Goal: Transaction & Acquisition: Purchase product/service

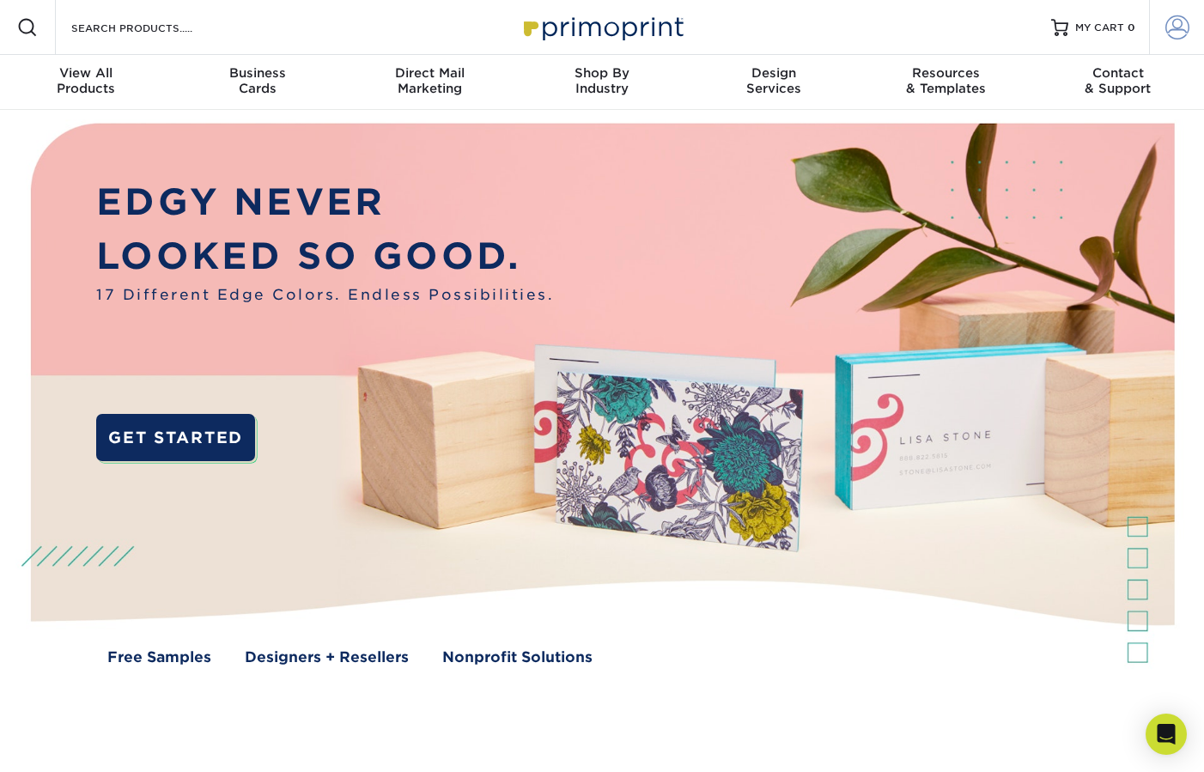
click at [1174, 32] on span at bounding box center [1177, 27] width 24 height 24
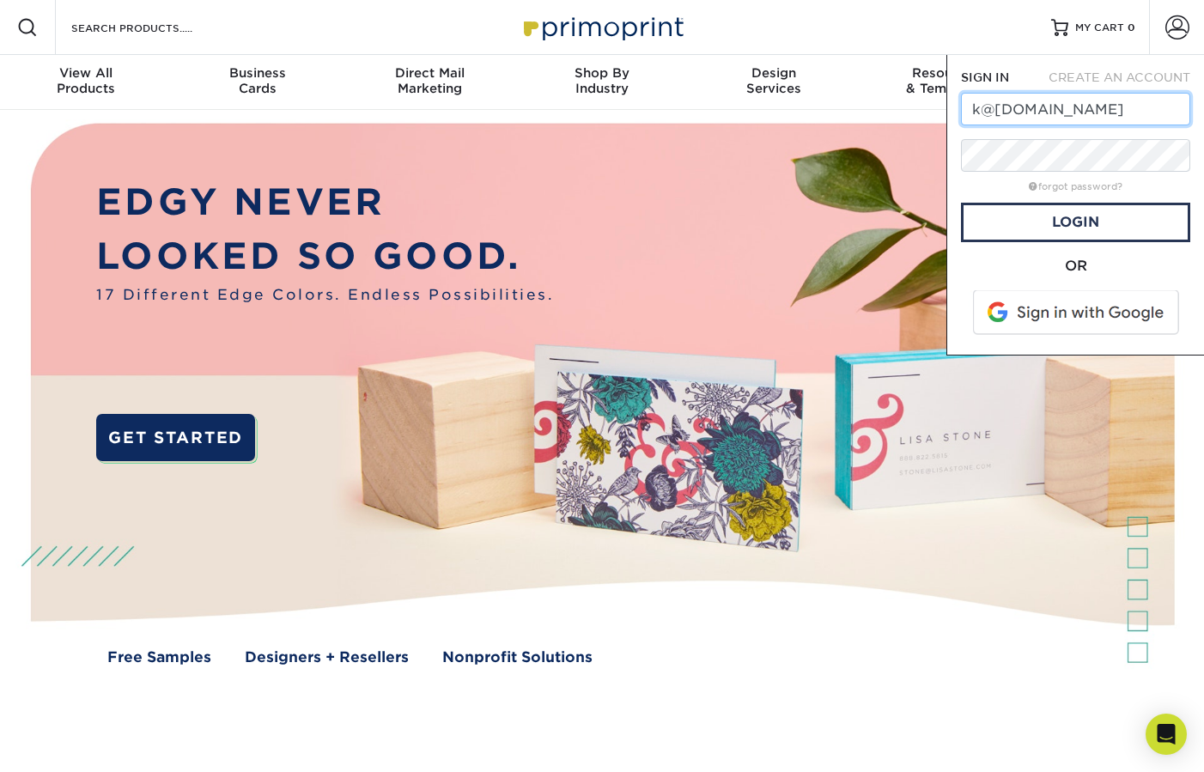
type input "k@[DOMAIN_NAME]"
click at [1050, 218] on link "Login" at bounding box center [1075, 222] width 229 height 39
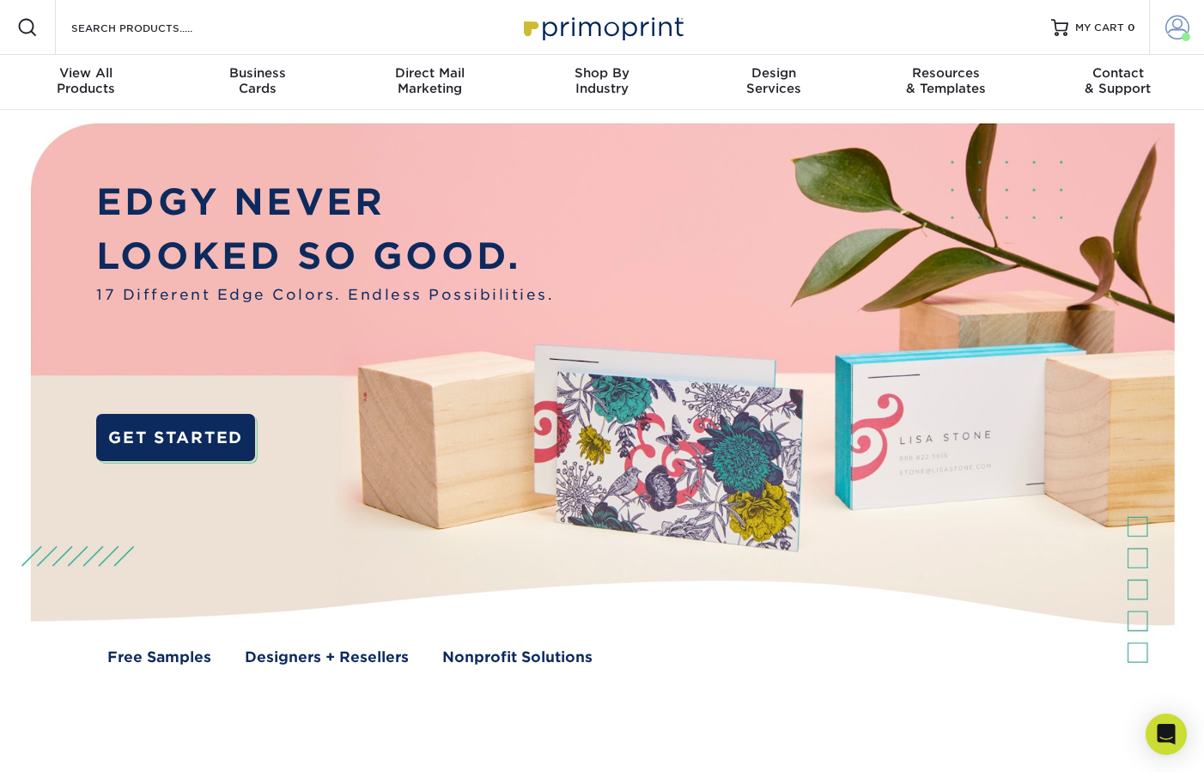
click at [1174, 33] on span at bounding box center [1177, 27] width 24 height 24
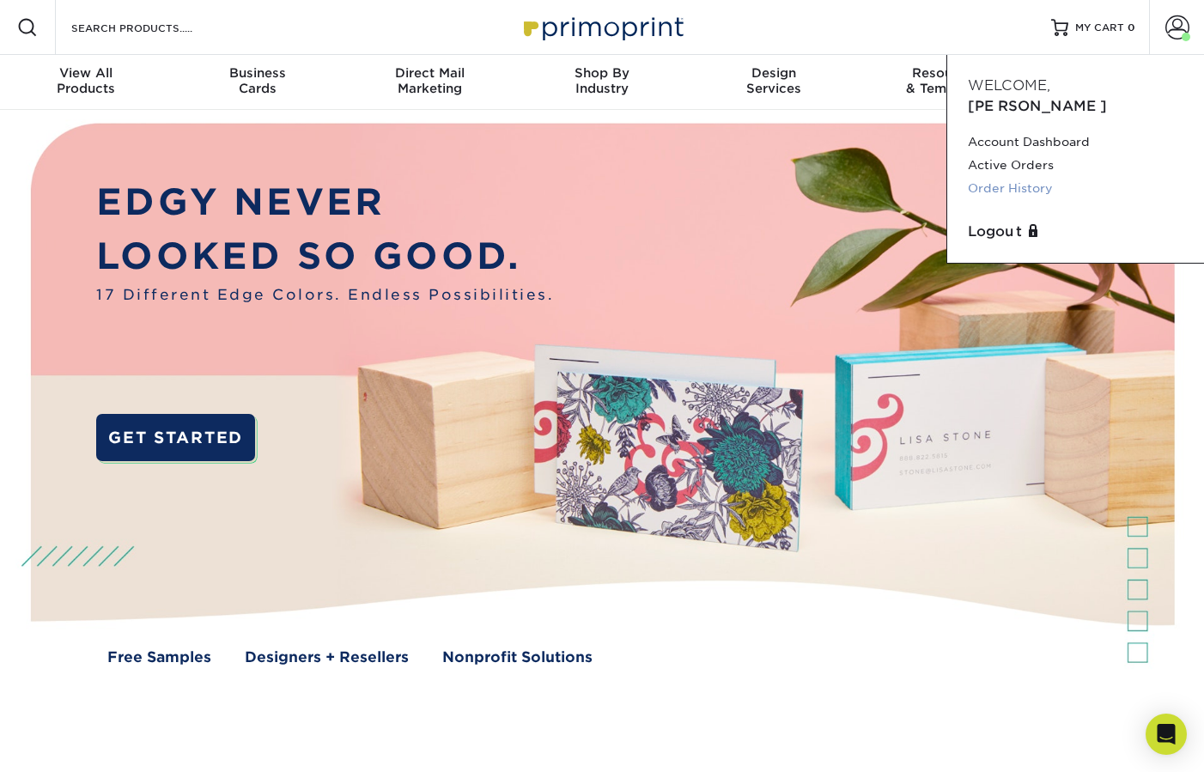
click at [1027, 177] on link "Order History" at bounding box center [1076, 188] width 216 height 23
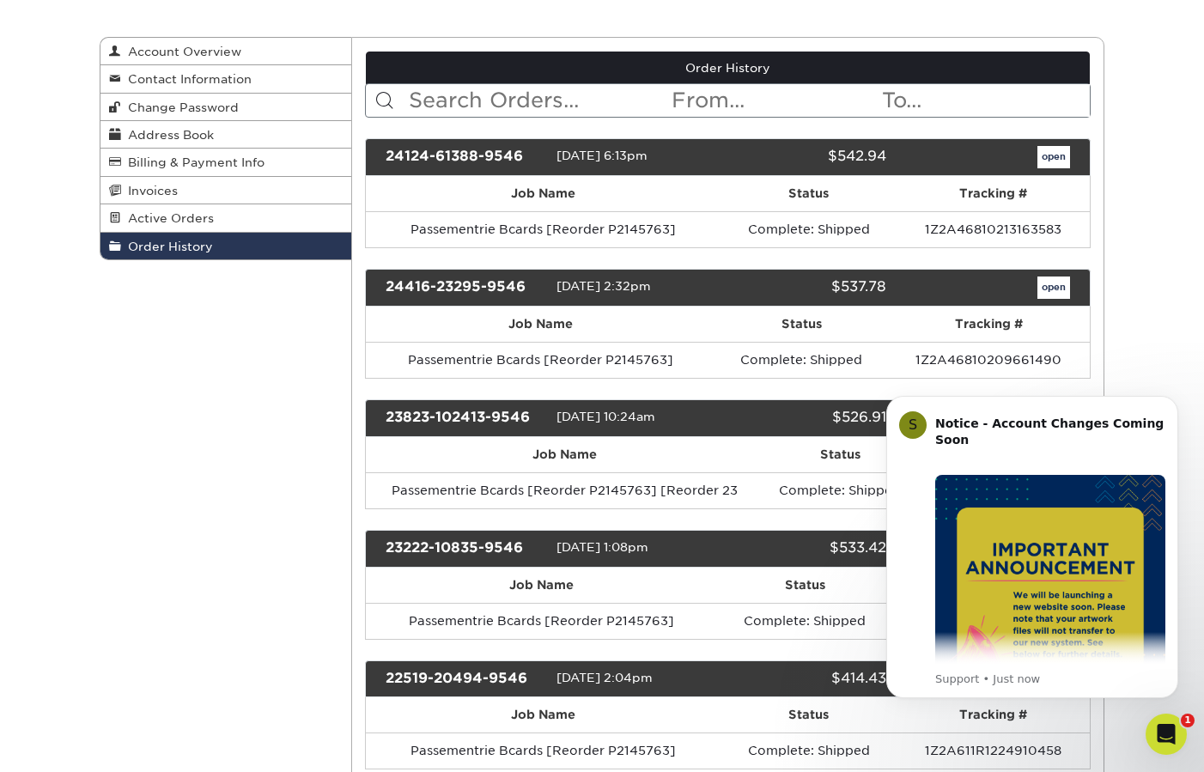
scroll to position [179, 0]
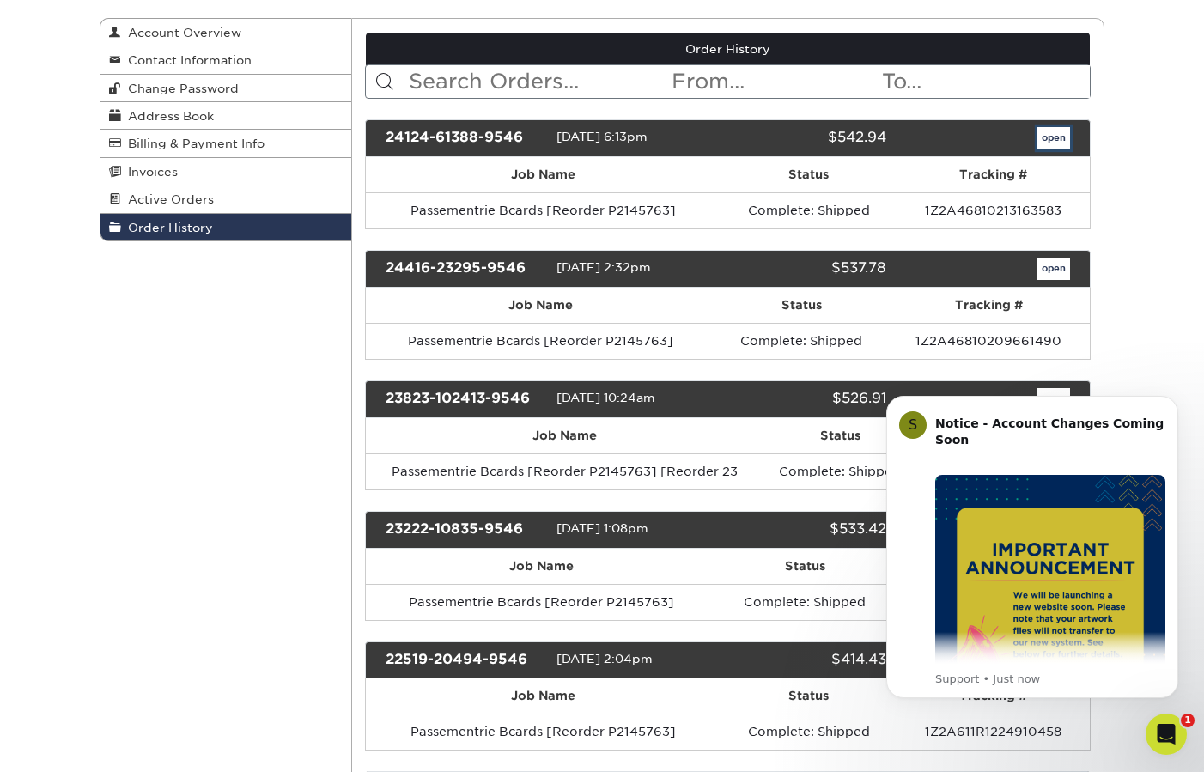
click at [1057, 140] on link "open" at bounding box center [1053, 138] width 33 height 22
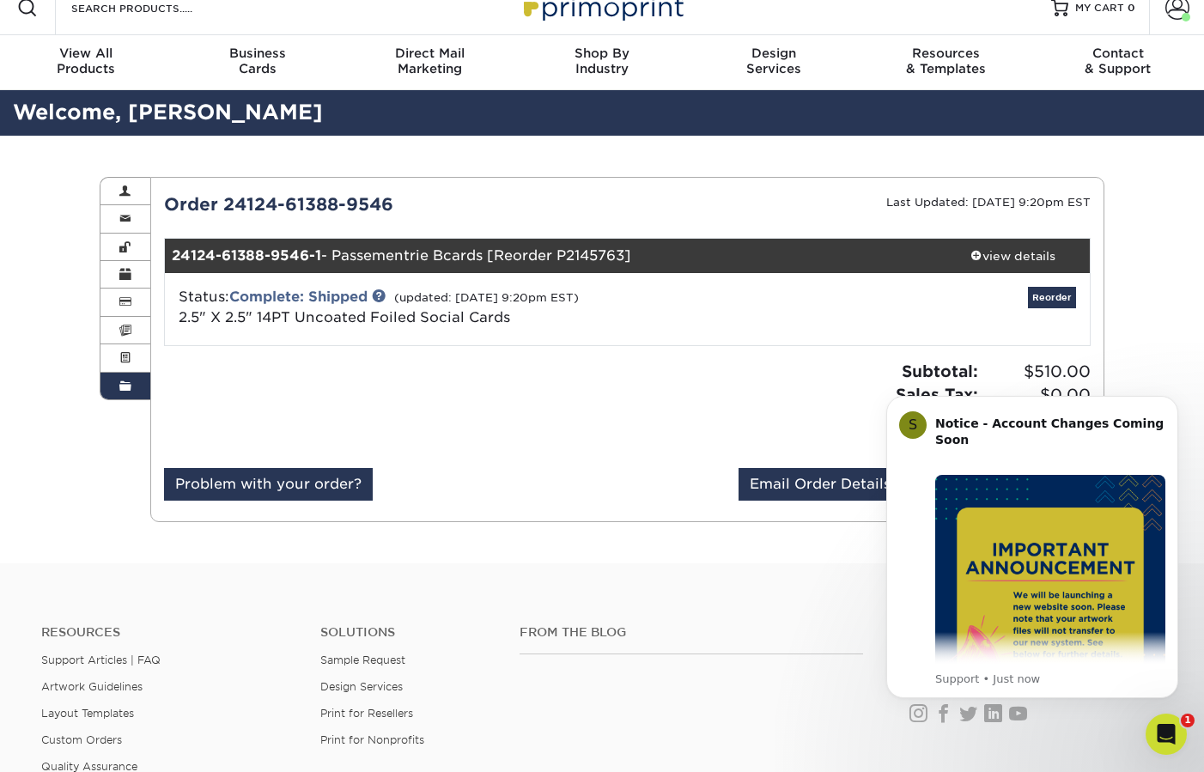
scroll to position [29, 0]
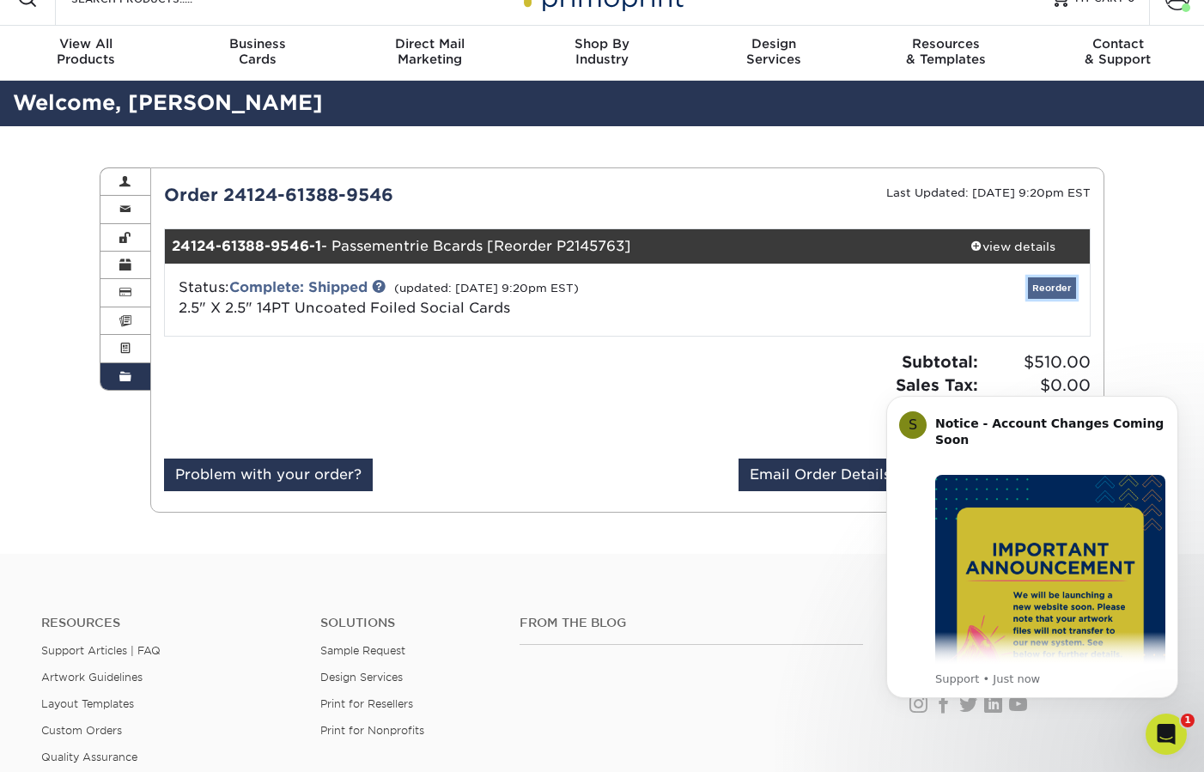
click at [1050, 289] on link "Reorder" at bounding box center [1052, 287] width 48 height 21
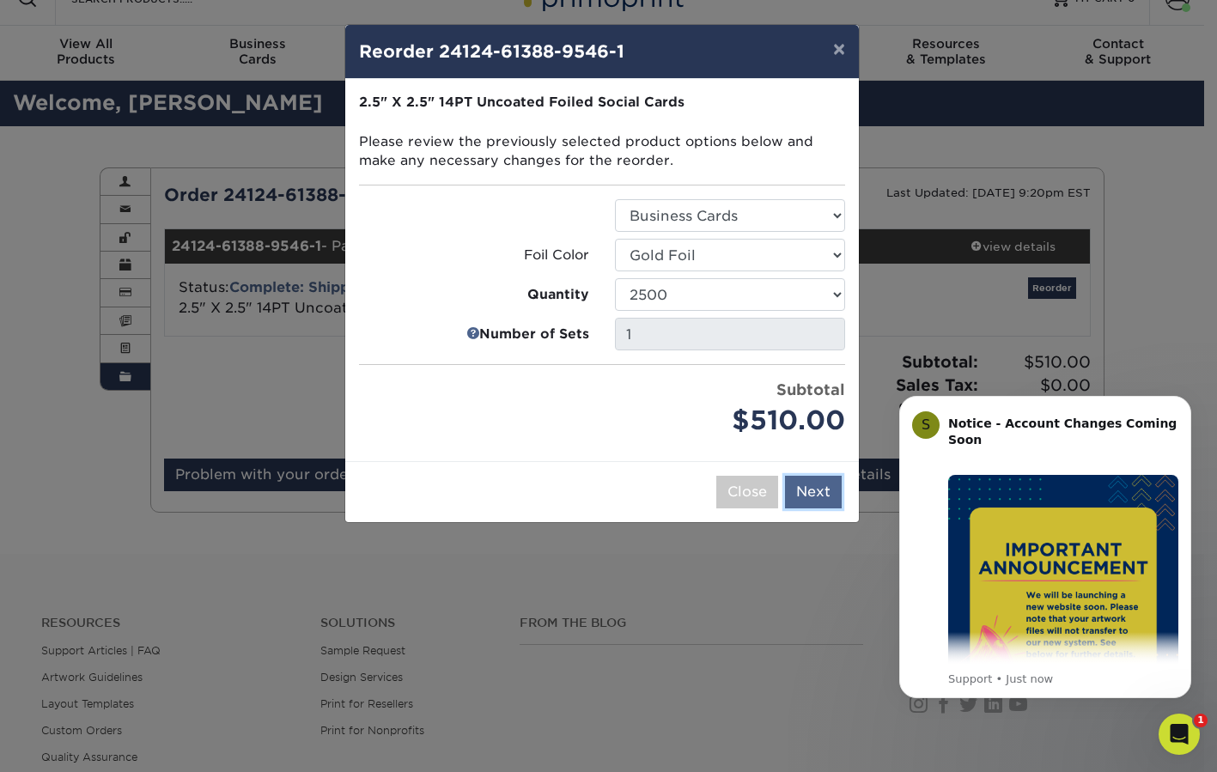
click at [813, 499] on button "Next" at bounding box center [813, 492] width 57 height 33
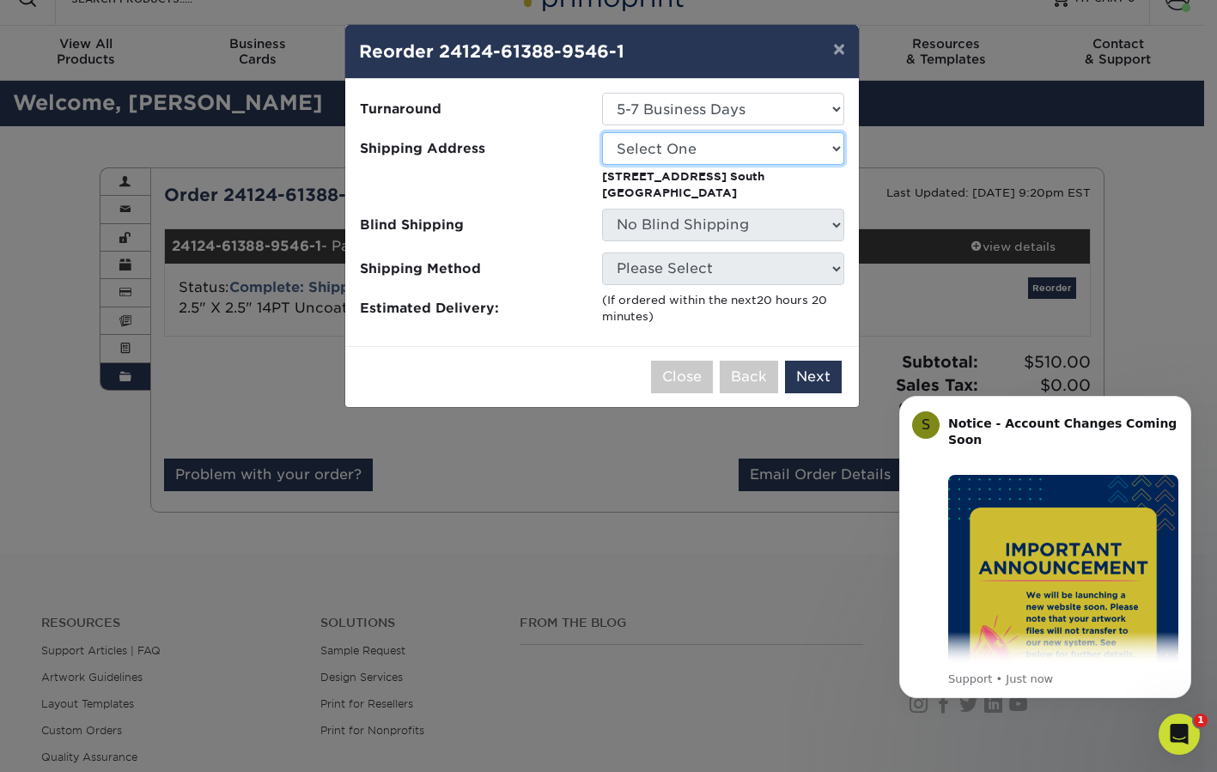
click at [714, 151] on select "Select One Passementrie Passementrie Passementrie - Mastercard" at bounding box center [723, 148] width 242 height 33
select select "10214"
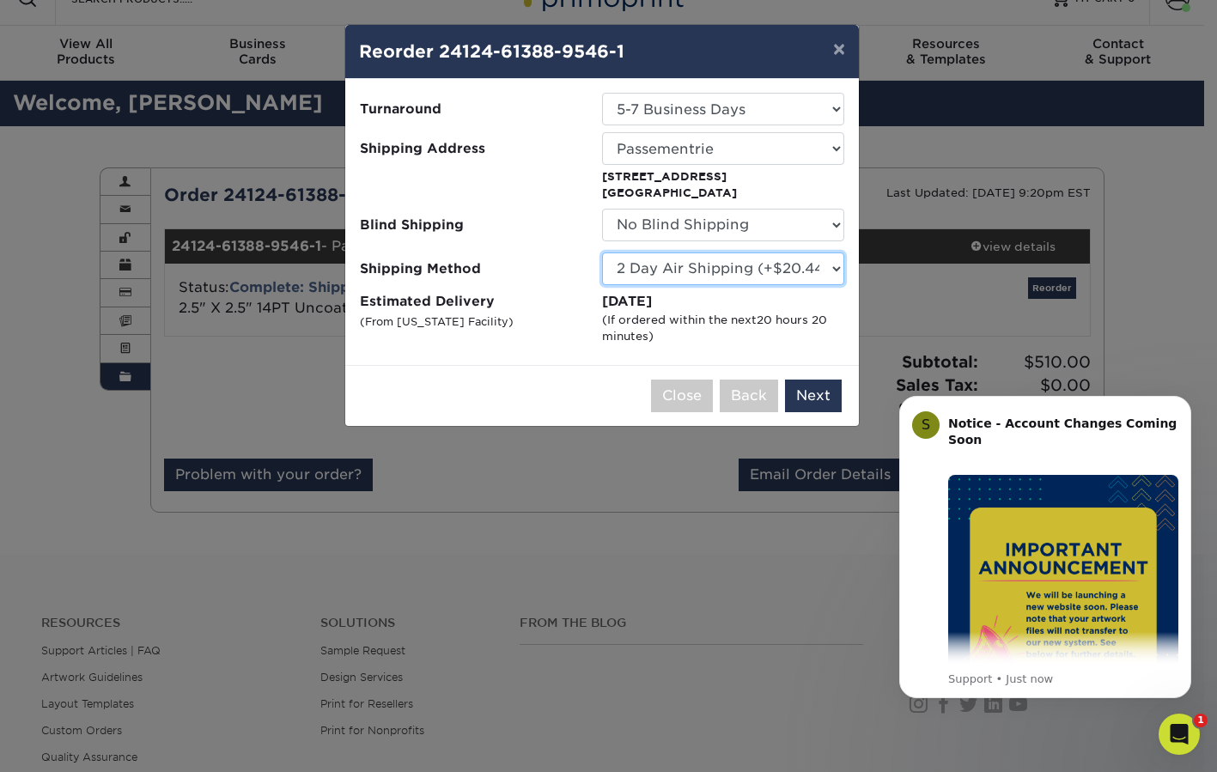
click at [833, 263] on select "Please Select Ground Shipping (+$11.20) 3 Day Shipping Service (+$18.47) 2 Day …" at bounding box center [723, 268] width 242 height 33
click at [602, 252] on select "Please Select Ground Shipping (+$11.20) 3 Day Shipping Service (+$18.47) 2 Day …" at bounding box center [723, 268] width 242 height 33
click at [806, 390] on button "Next" at bounding box center [813, 396] width 57 height 33
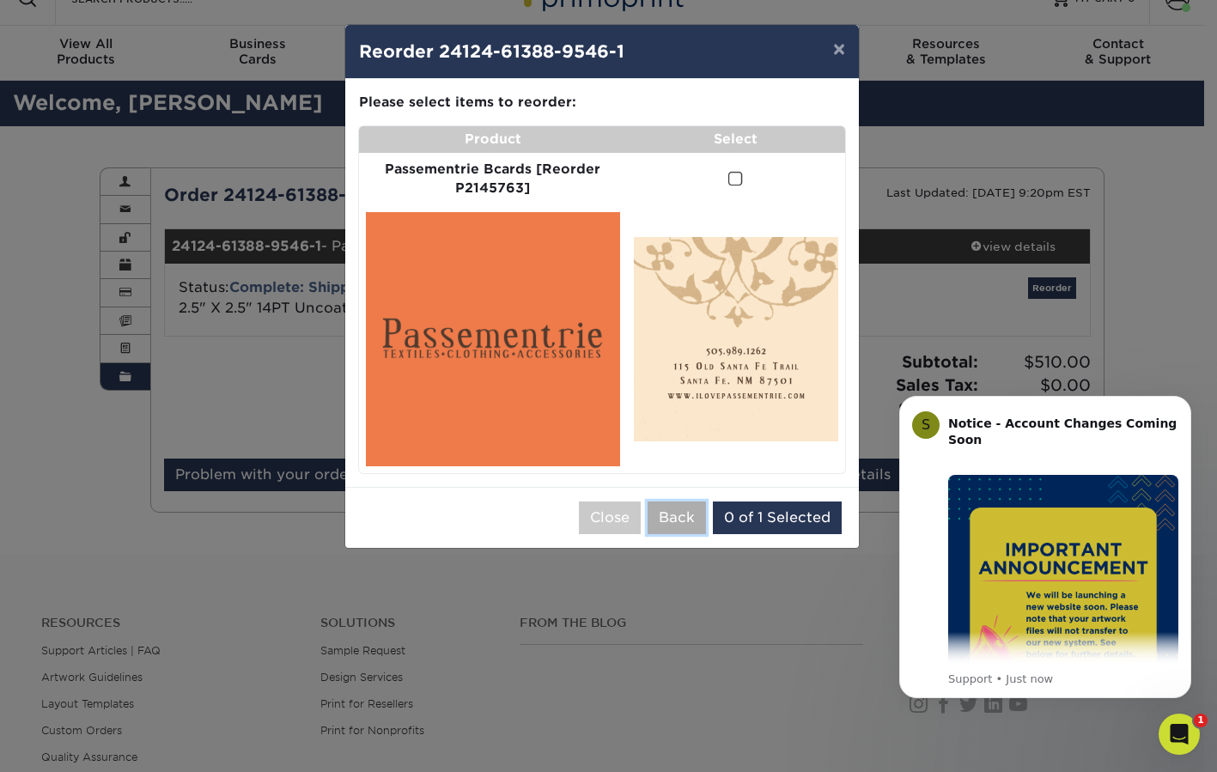
click at [677, 518] on button "Back" at bounding box center [676, 517] width 58 height 33
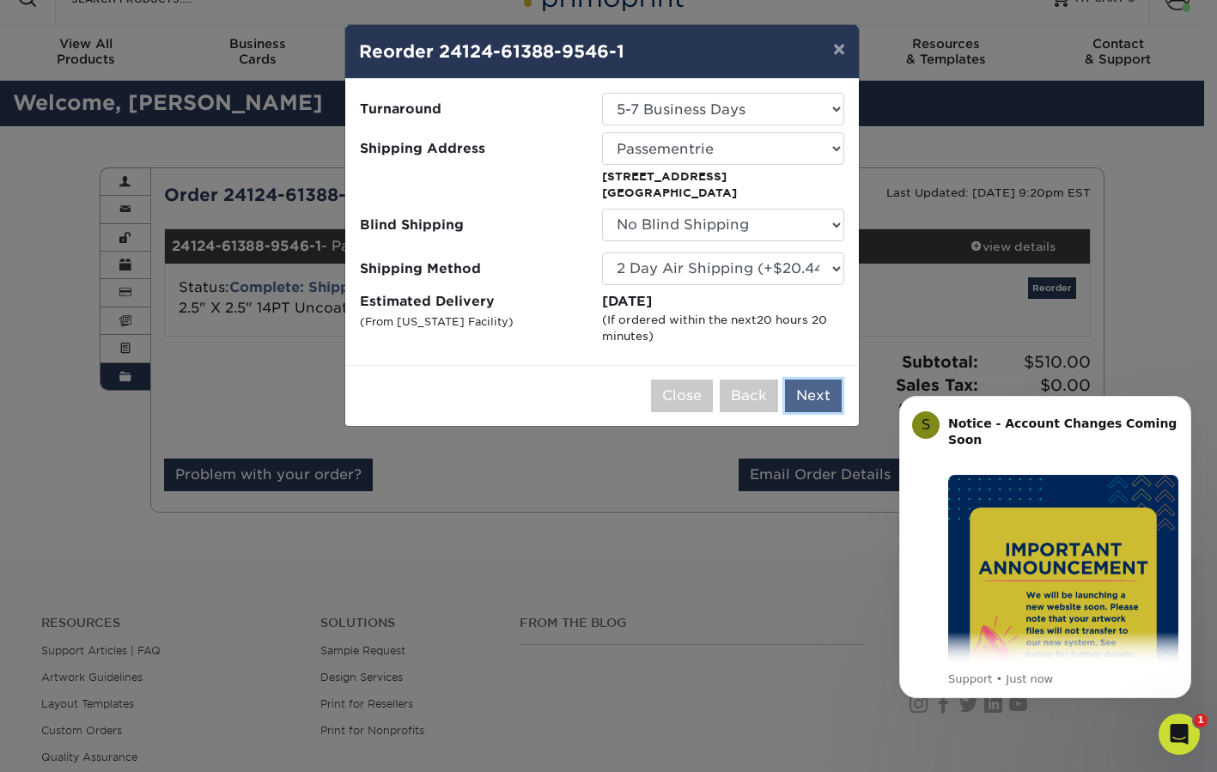
click at [807, 398] on button "Next" at bounding box center [813, 396] width 57 height 33
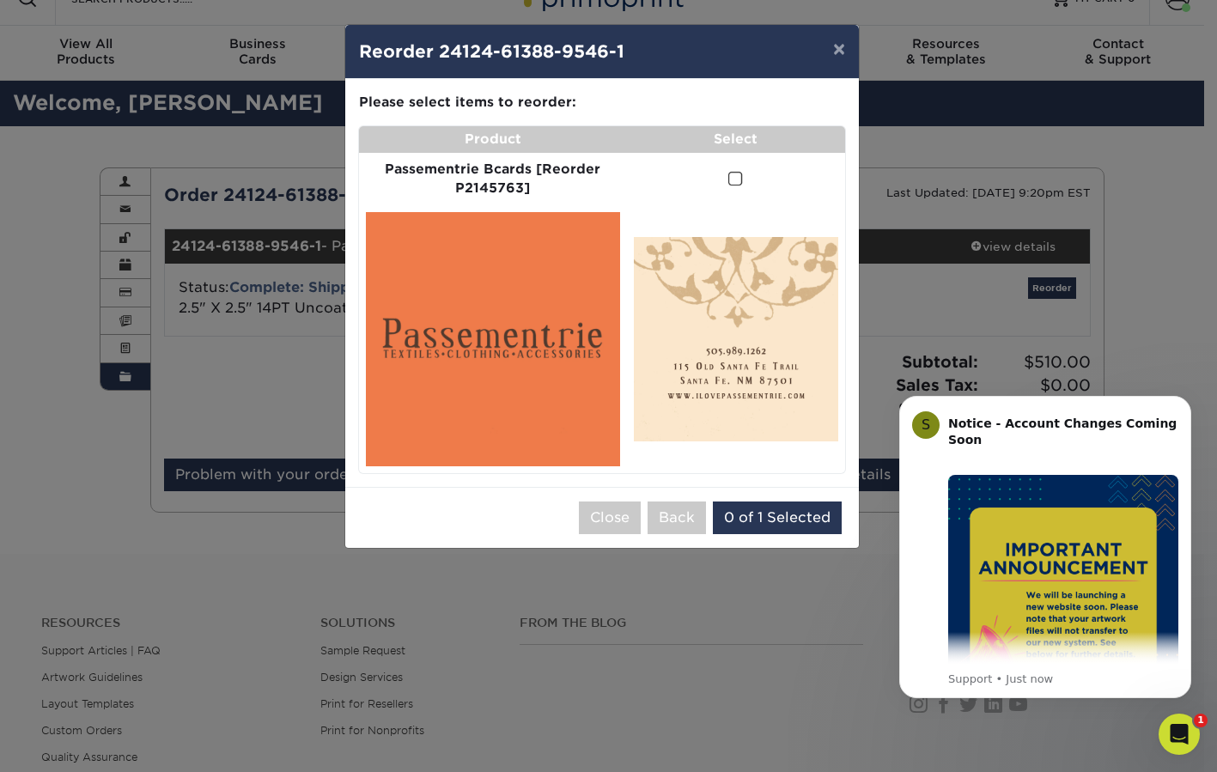
click at [735, 183] on span at bounding box center [735, 179] width 15 height 16
click at [0, 0] on input "checkbox" at bounding box center [0, 0] width 0 height 0
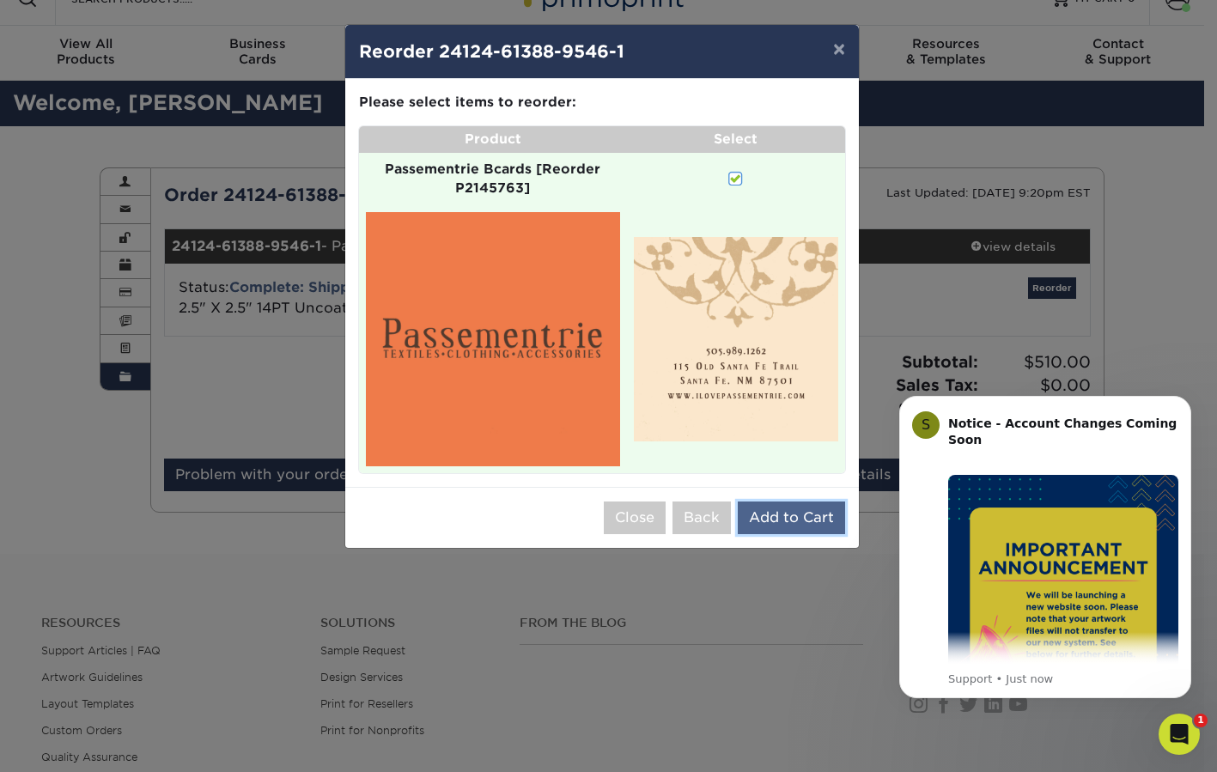
click at [782, 515] on button "Add to Cart" at bounding box center [791, 517] width 107 height 33
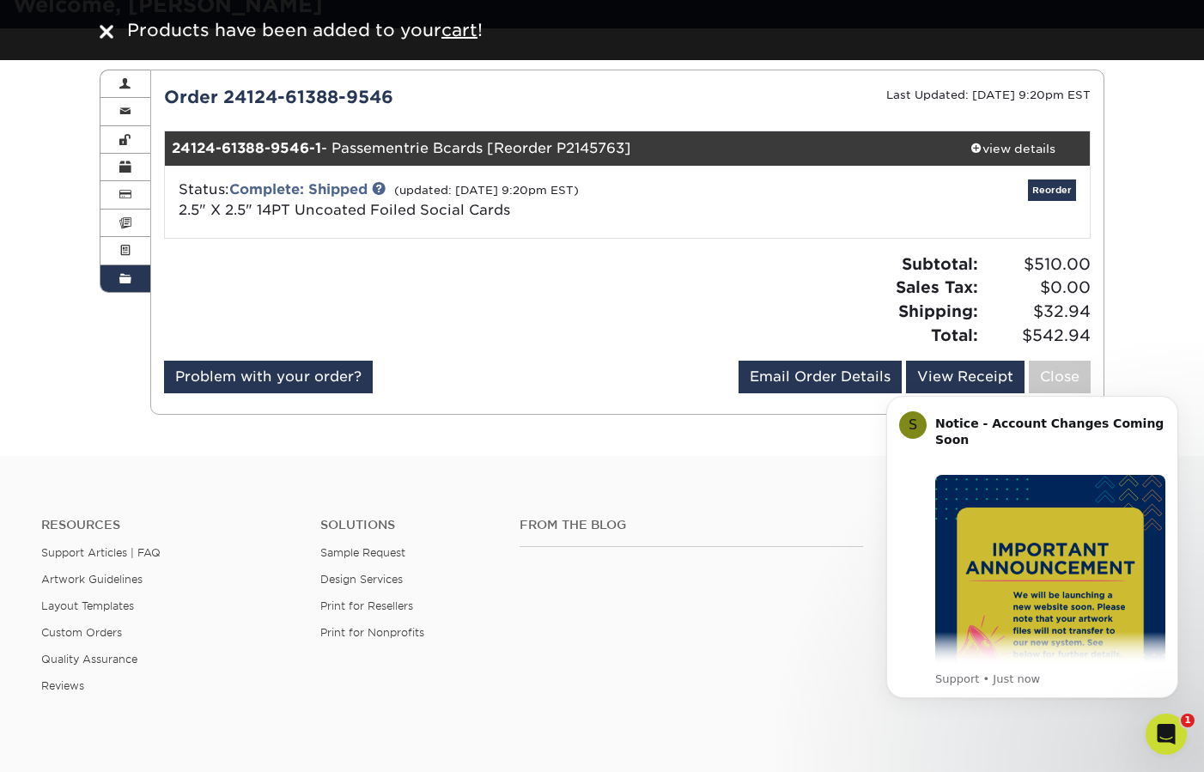
scroll to position [132, 0]
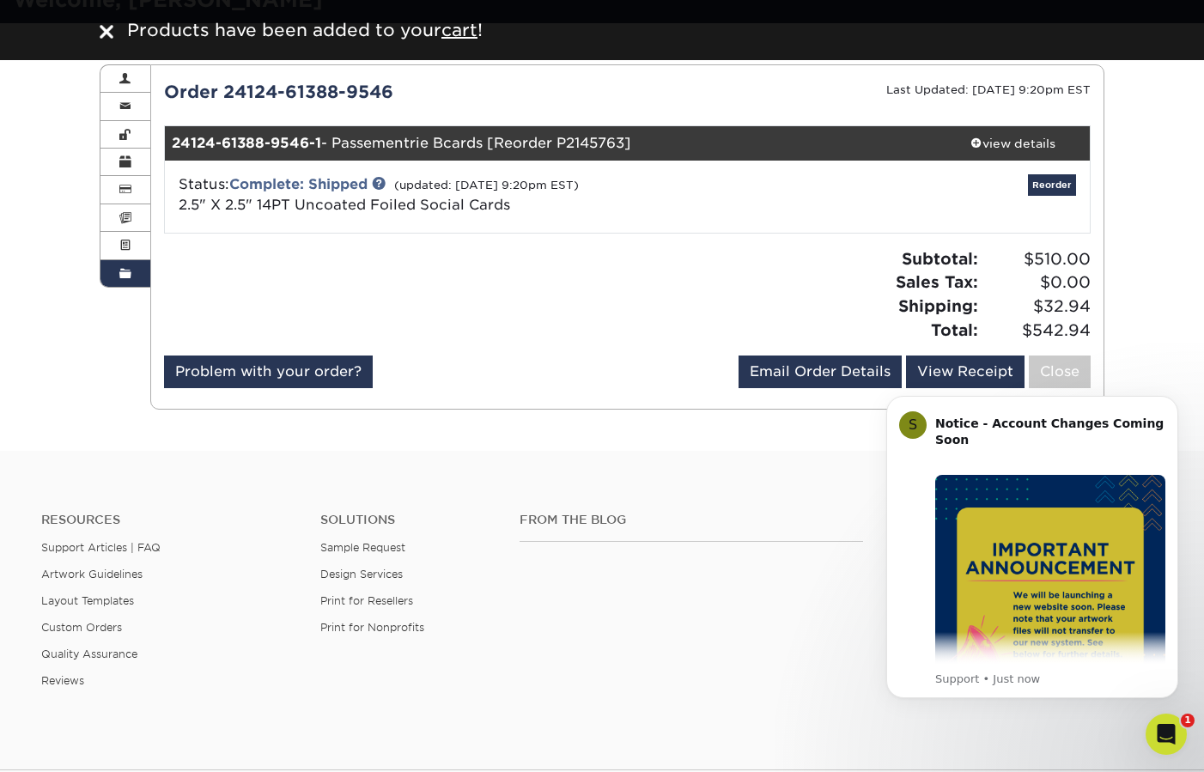
click at [1170, 353] on div "Order History Account Overview Contact Information Change Password Address Book…" at bounding box center [602, 237] width 1204 height 428
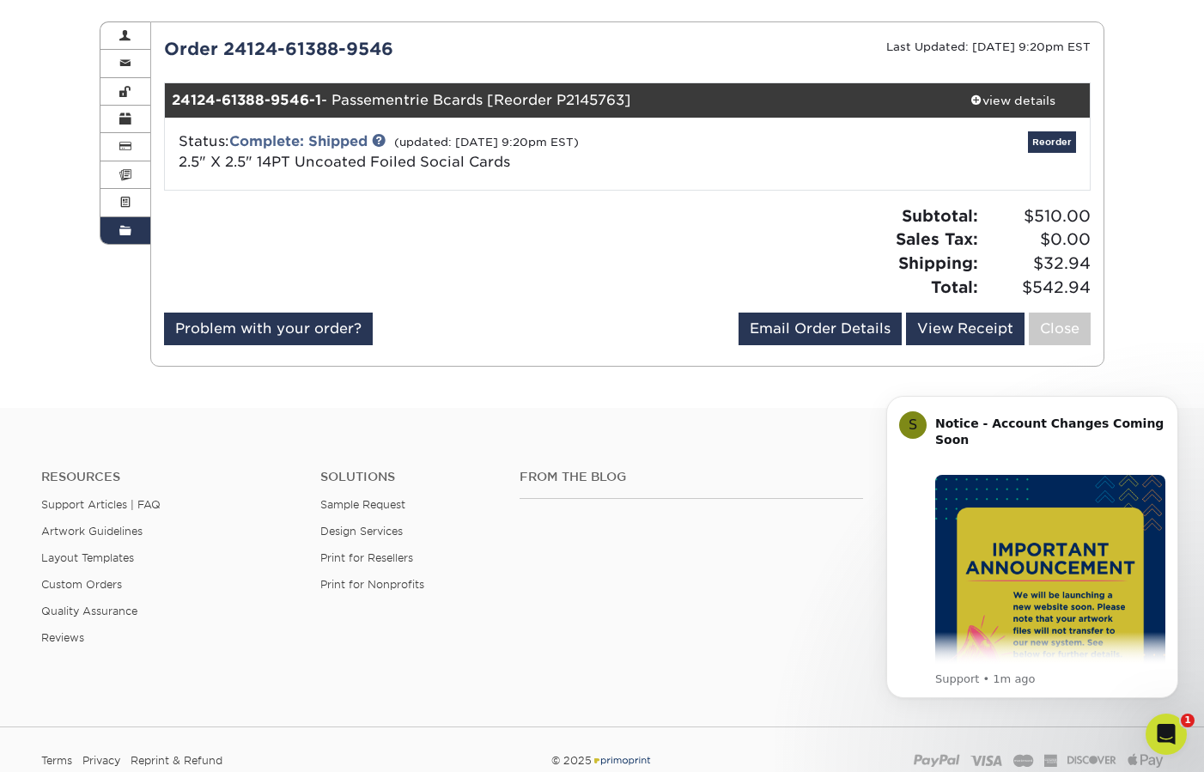
scroll to position [176, 0]
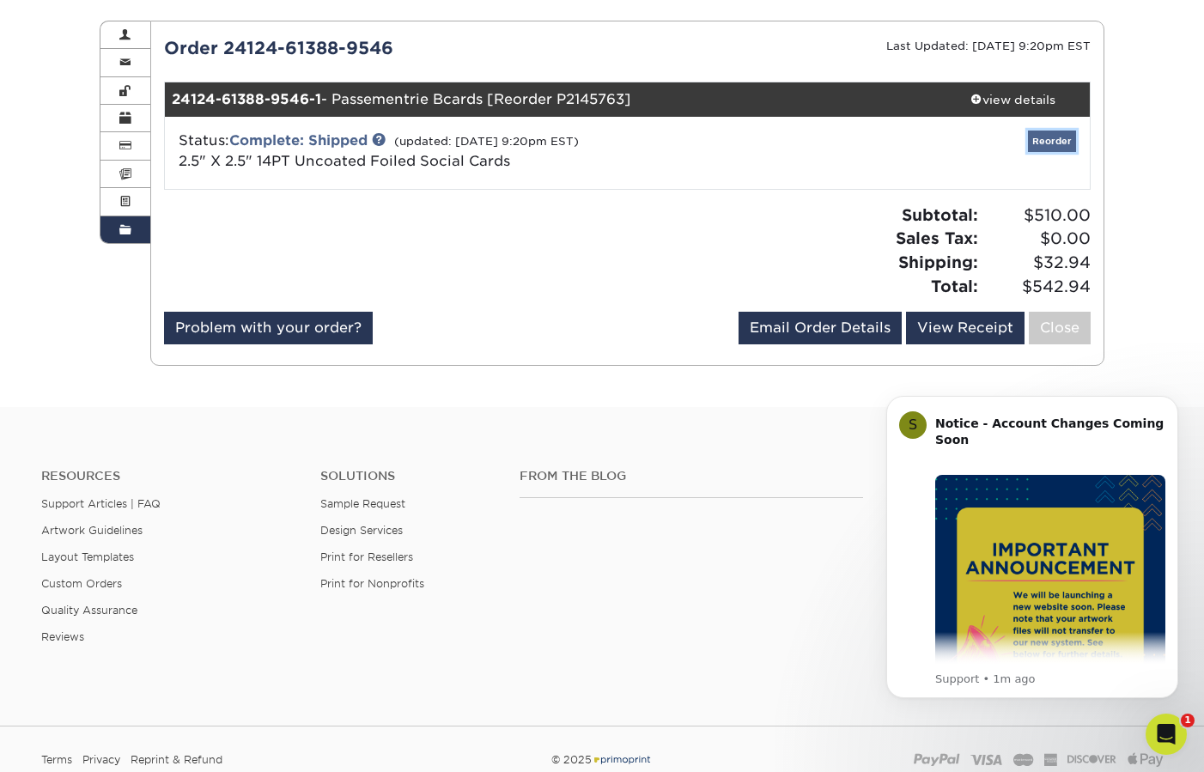
click at [1049, 142] on link "Reorder" at bounding box center [1052, 141] width 48 height 21
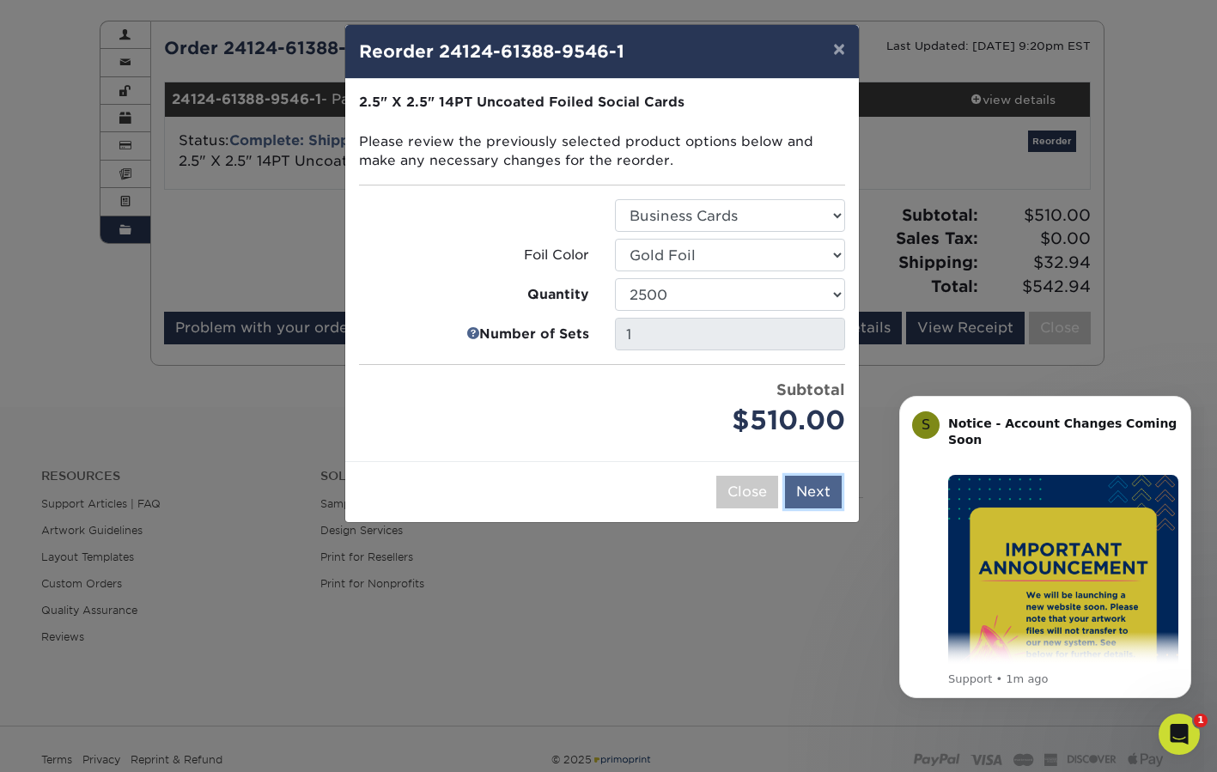
click at [821, 493] on button "Next" at bounding box center [813, 492] width 57 height 33
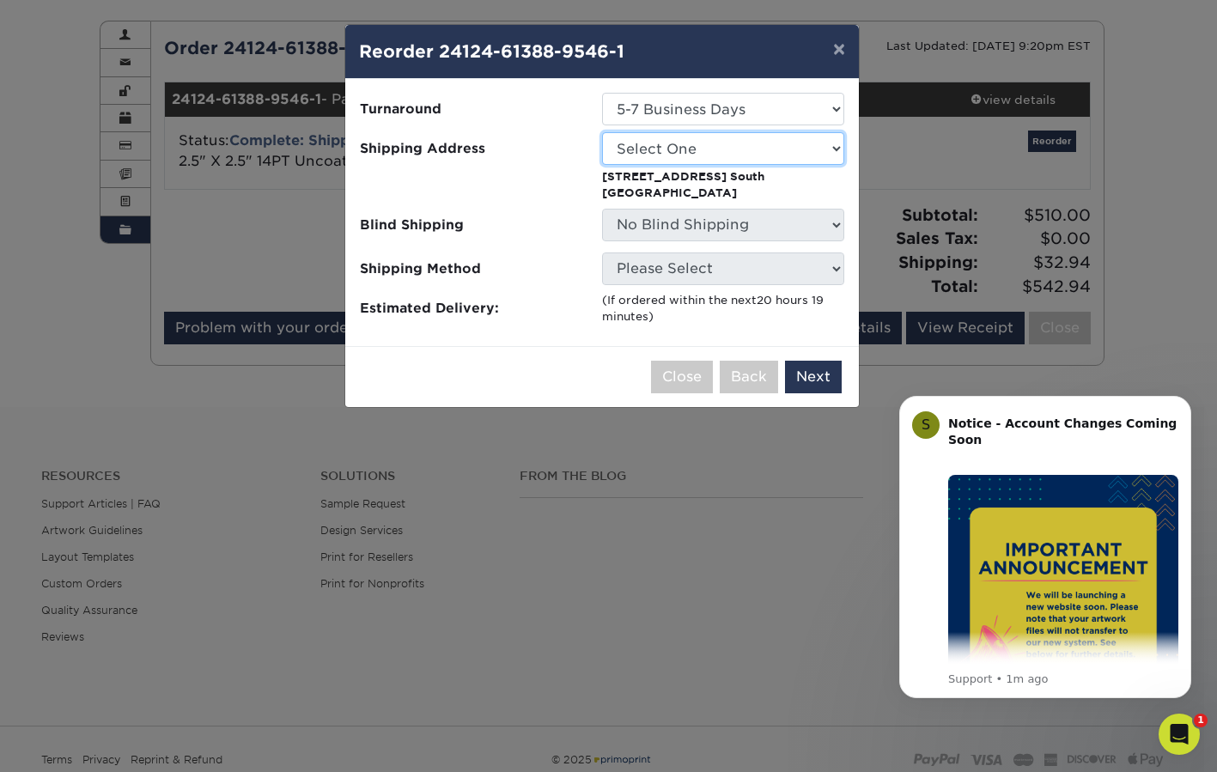
click at [817, 152] on select "Select One Passementrie Passementrie Passementrie - Mastercard" at bounding box center [723, 148] width 242 height 33
select select "10214"
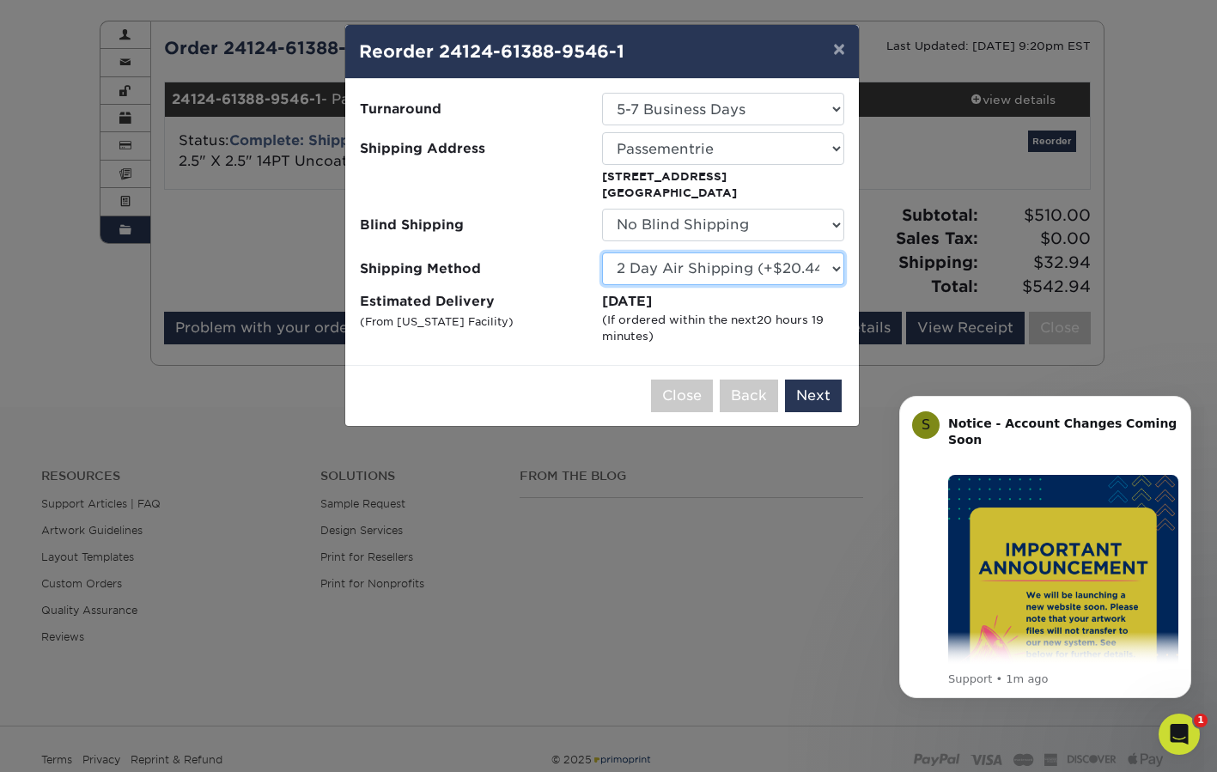
click at [833, 270] on select "Please Select Ground Shipping (+$11.20) 3 Day Shipping Service (+$18.47) 2 Day …" at bounding box center [723, 268] width 242 height 33
click at [602, 252] on select "Please Select Ground Shipping (+$11.20) 3 Day Shipping Service (+$18.47) 2 Day …" at bounding box center [723, 268] width 242 height 33
click at [814, 392] on button "Next" at bounding box center [813, 396] width 57 height 33
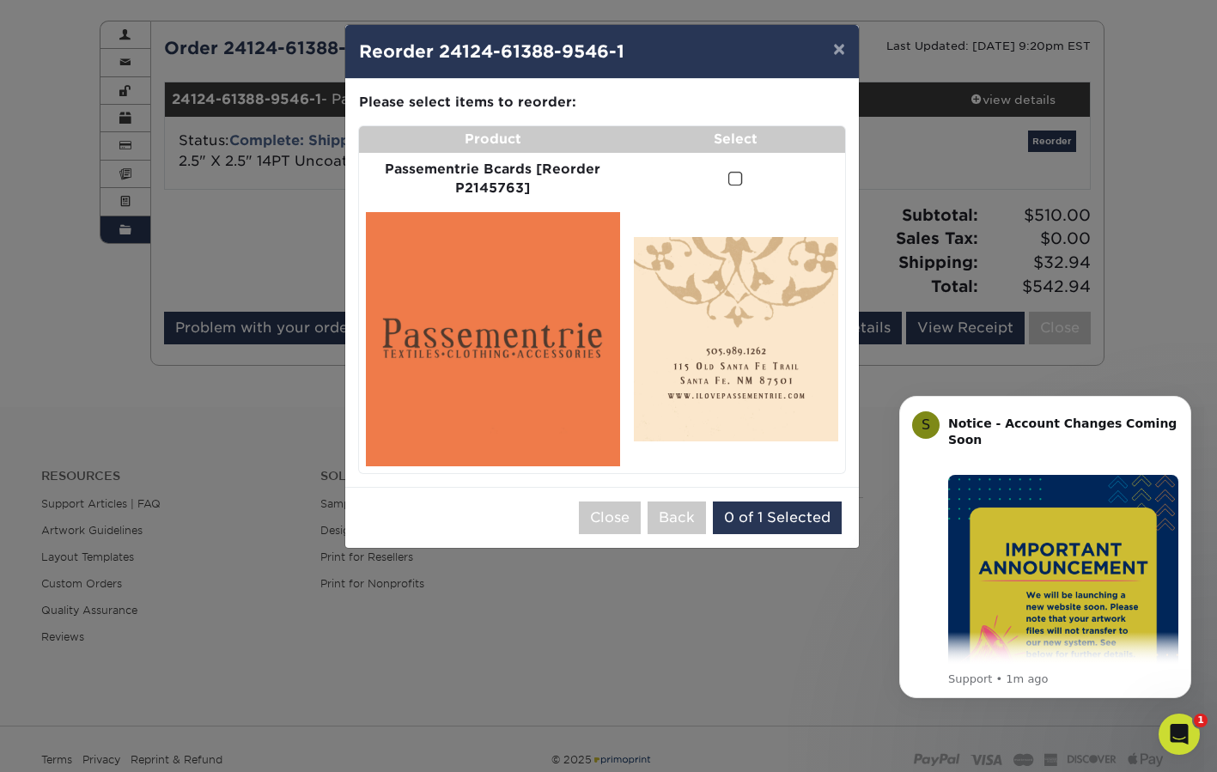
click at [737, 175] on span at bounding box center [735, 179] width 15 height 16
click at [0, 0] on input "checkbox" at bounding box center [0, 0] width 0 height 0
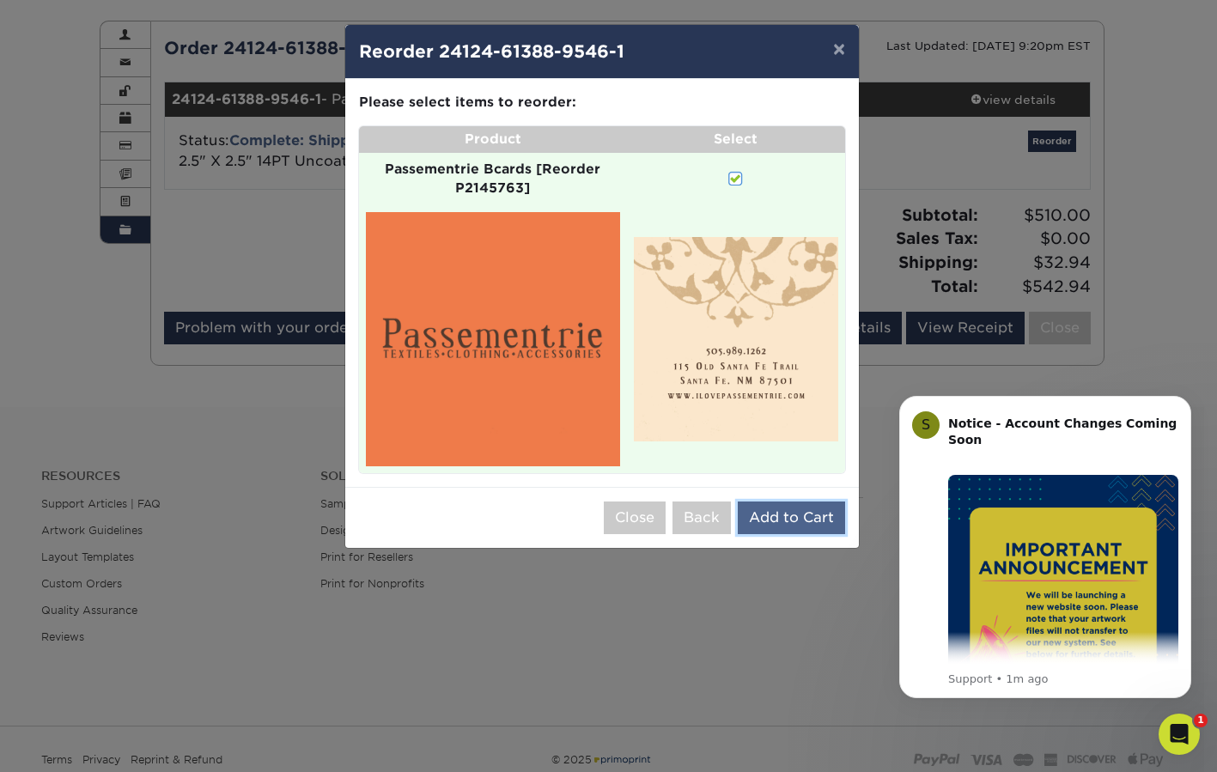
click at [787, 520] on button "Add to Cart" at bounding box center [791, 517] width 107 height 33
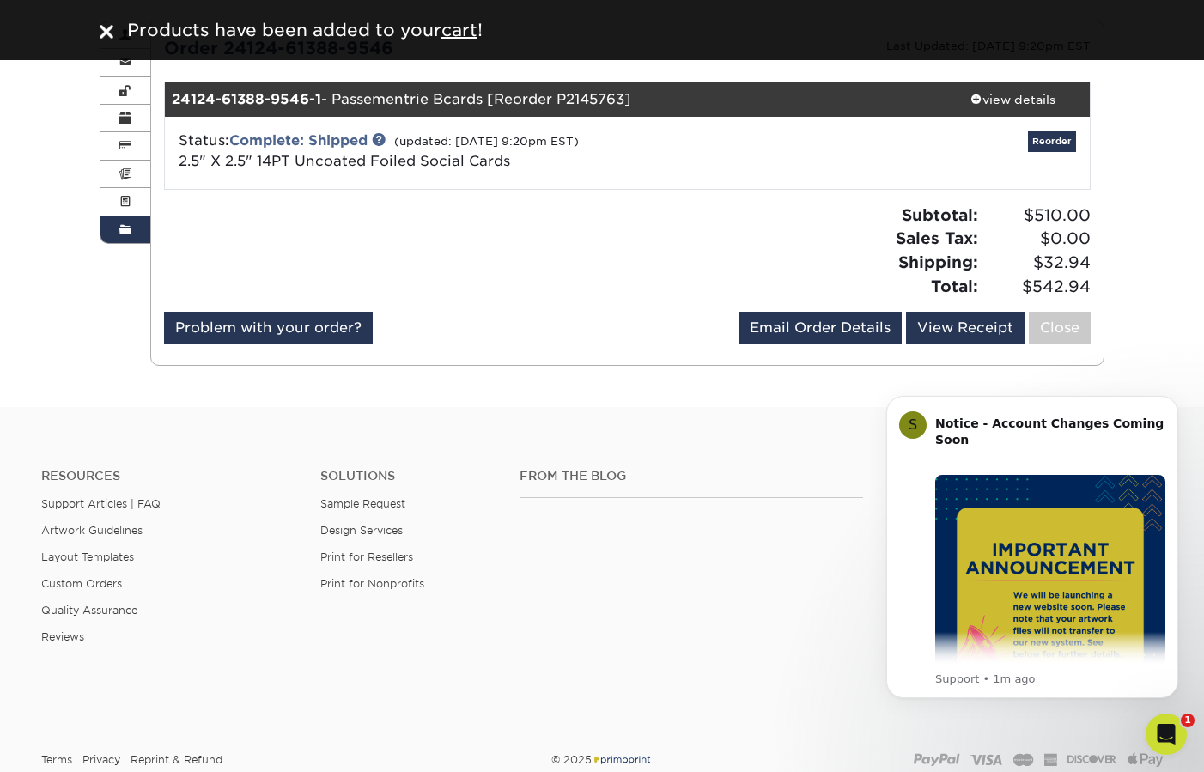
scroll to position [0, 0]
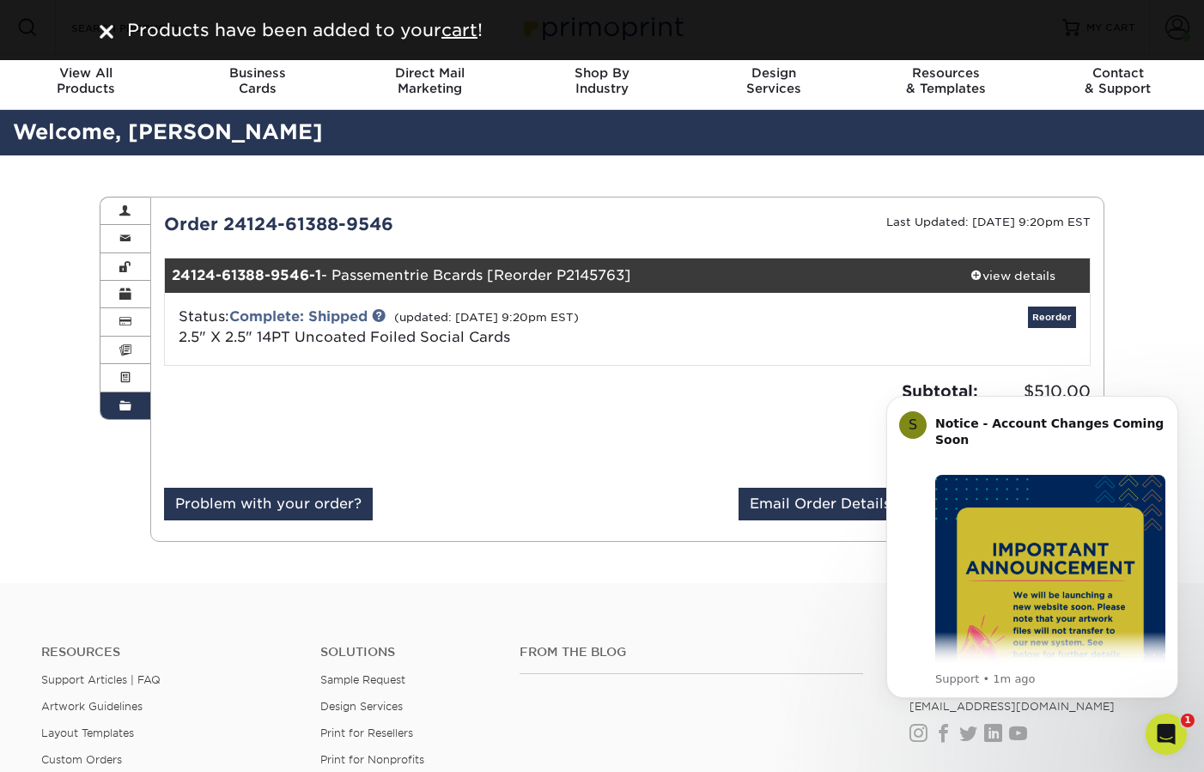
click at [106, 33] on img at bounding box center [107, 32] width 14 height 14
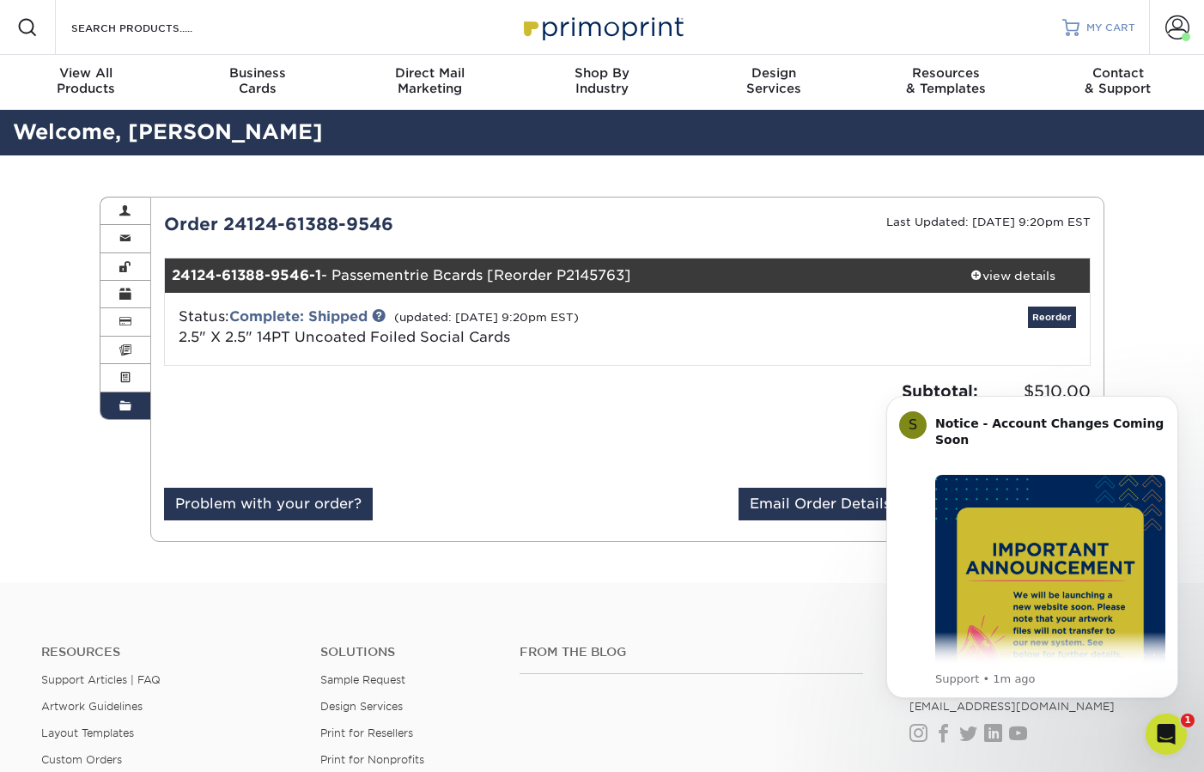
click at [1102, 31] on span "MY CART" at bounding box center [1110, 28] width 49 height 15
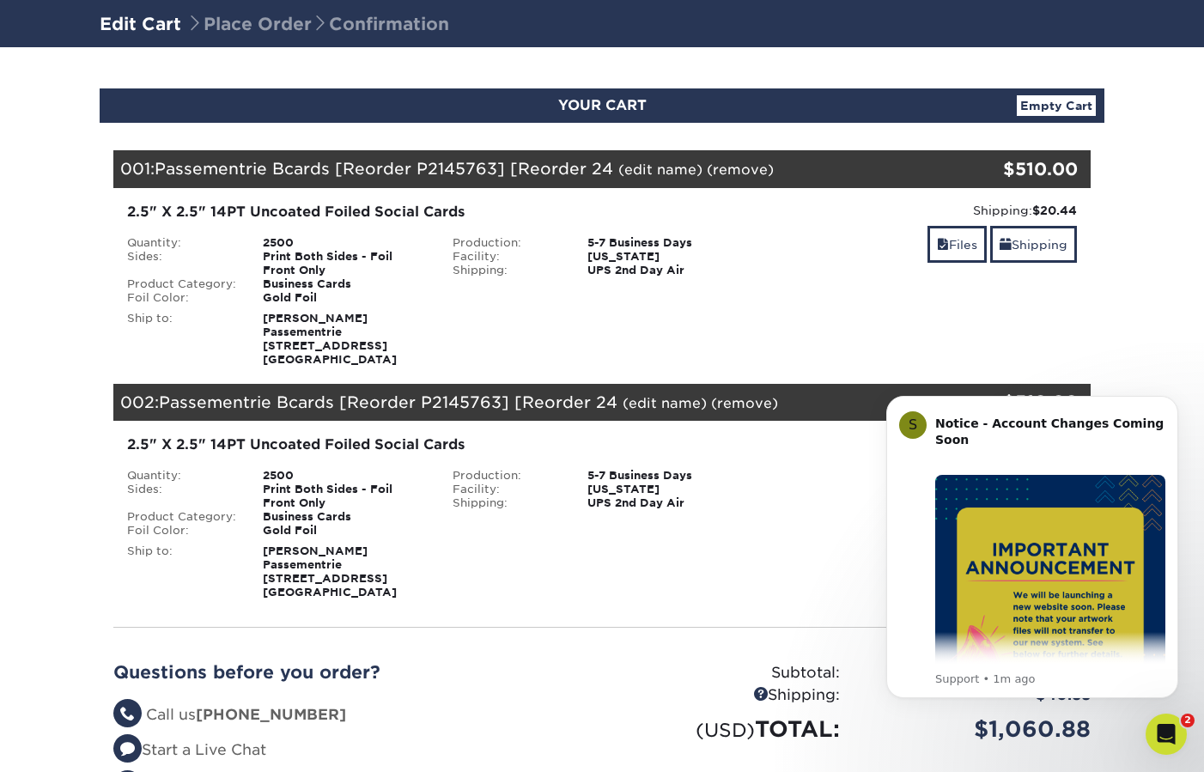
scroll to position [28, 0]
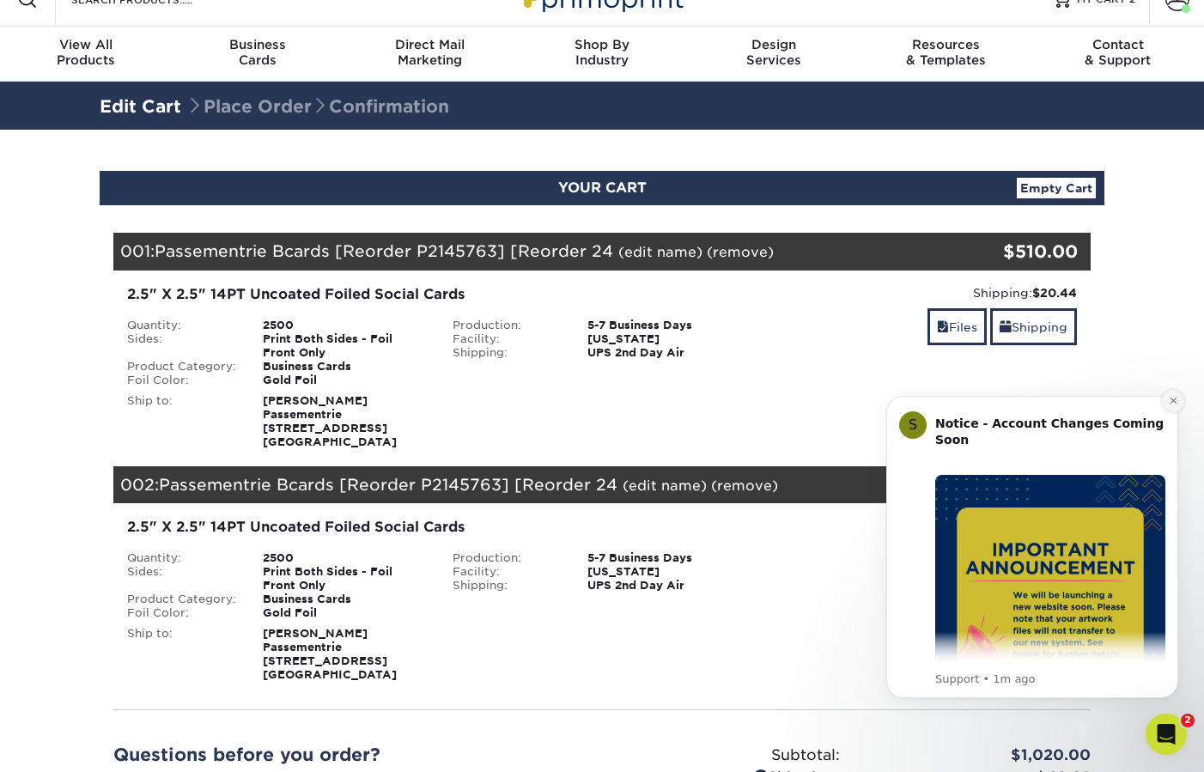
click at [1169, 402] on icon "Dismiss notification" at bounding box center [1173, 400] width 9 height 9
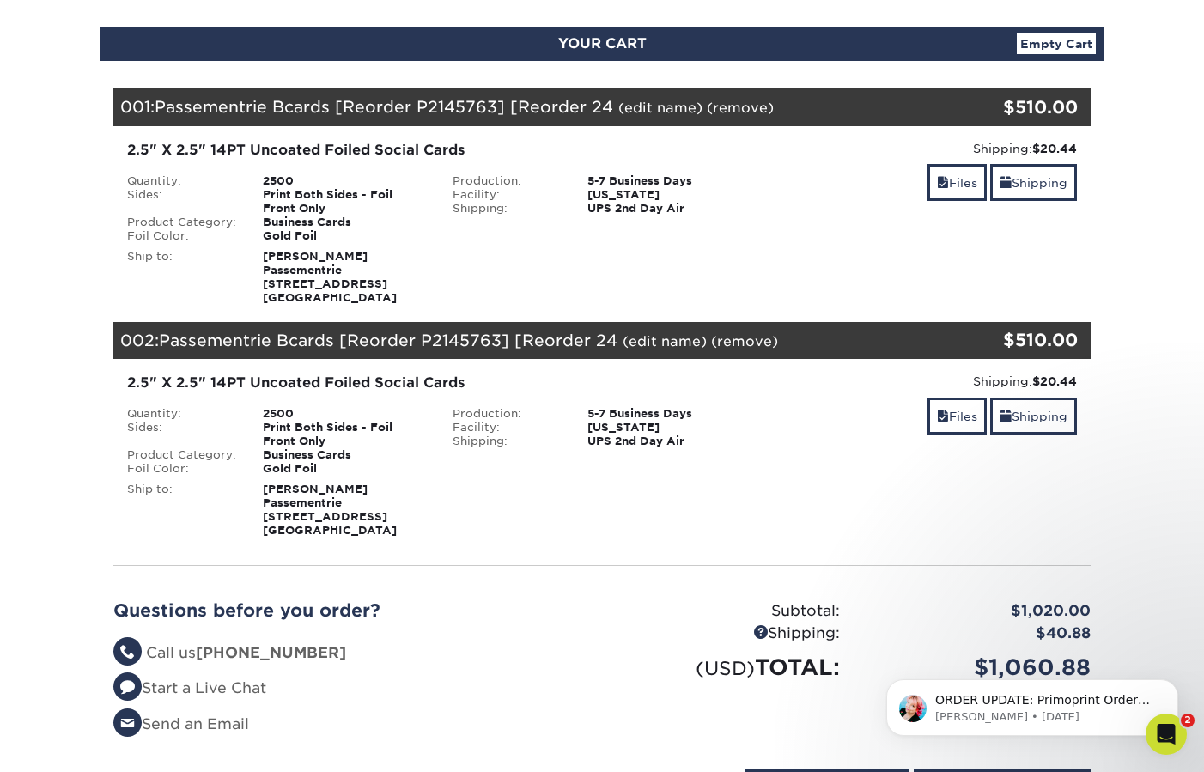
scroll to position [179, 0]
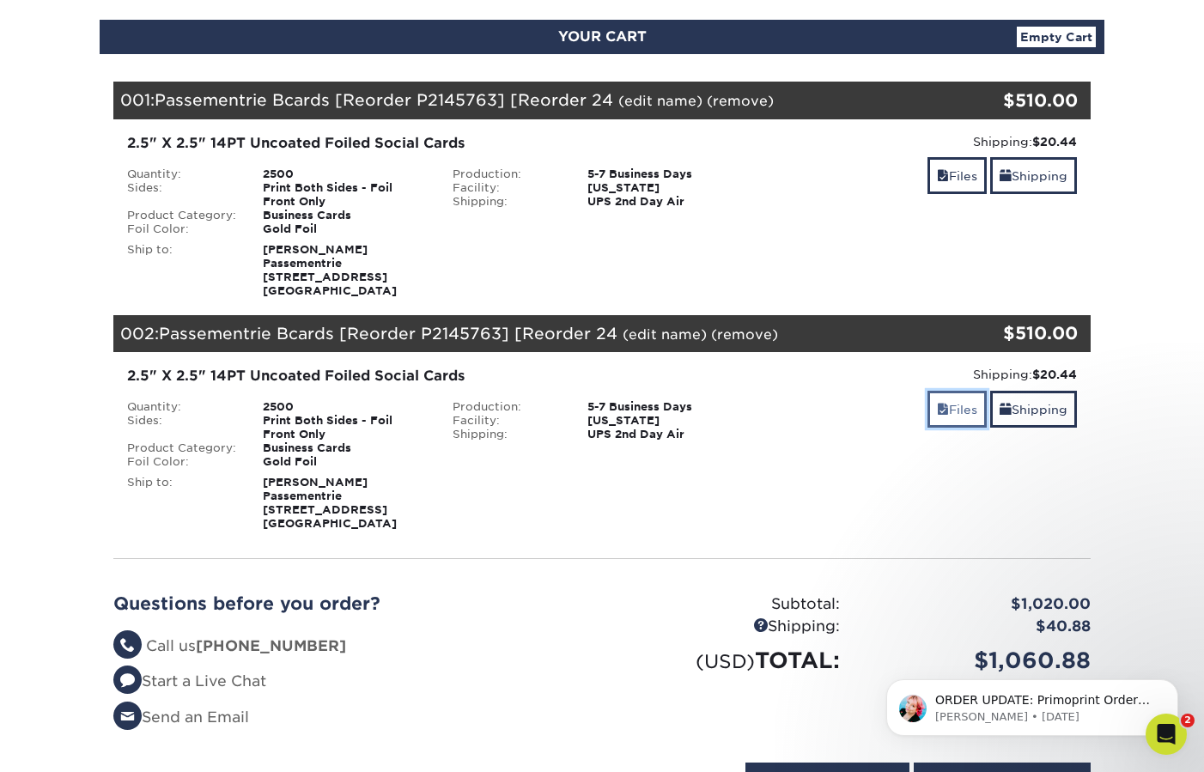
click at [954, 416] on link "Files" at bounding box center [956, 409] width 59 height 37
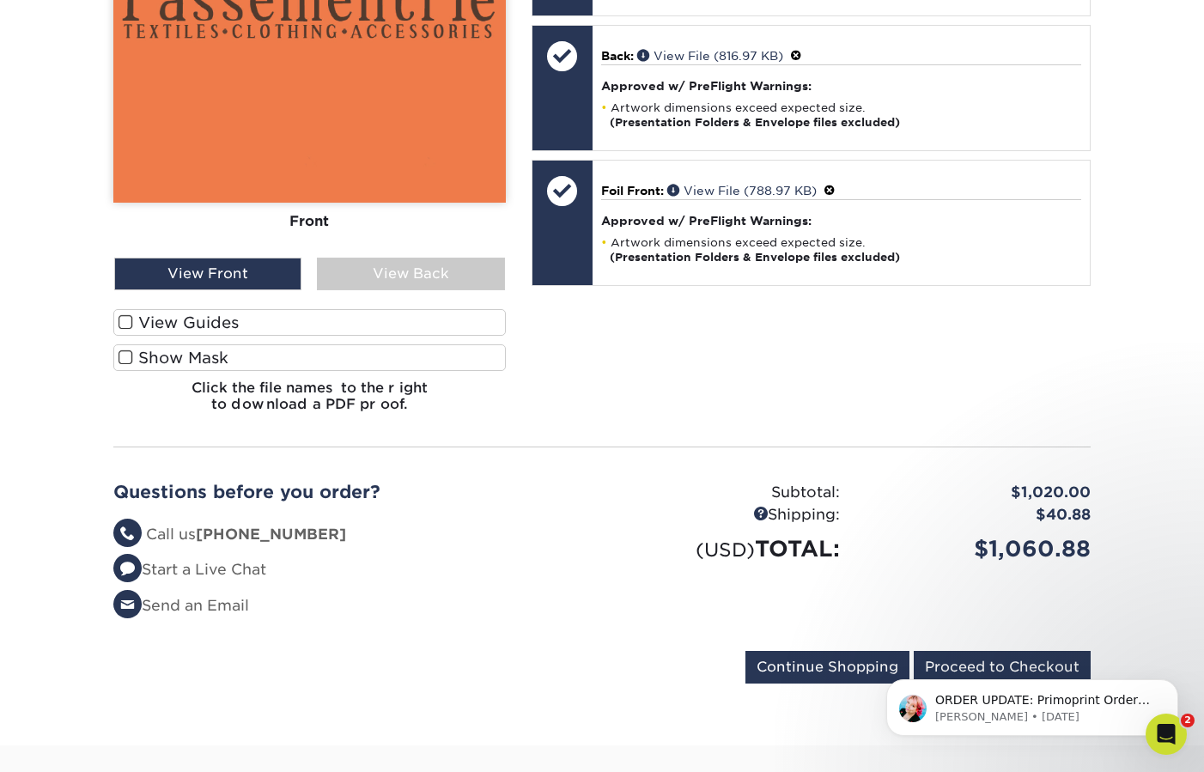
scroll to position [0, 0]
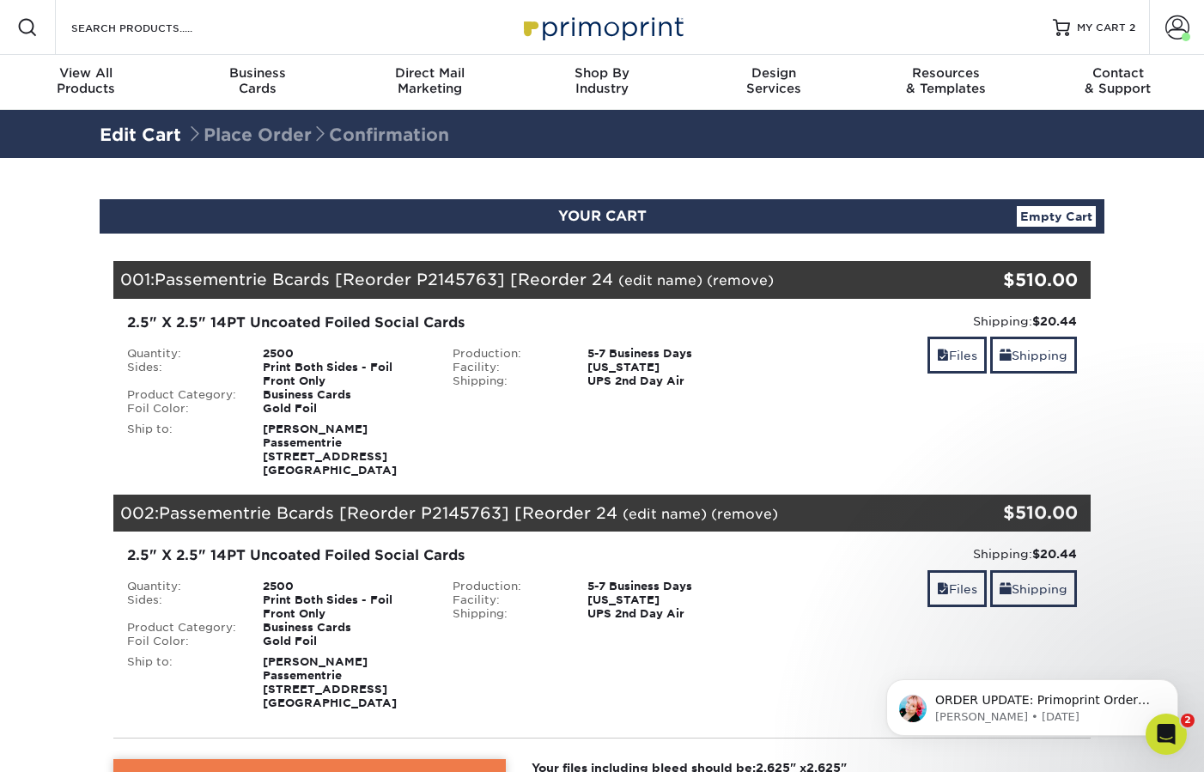
click at [1059, 221] on link "Empty Cart" at bounding box center [1056, 216] width 79 height 21
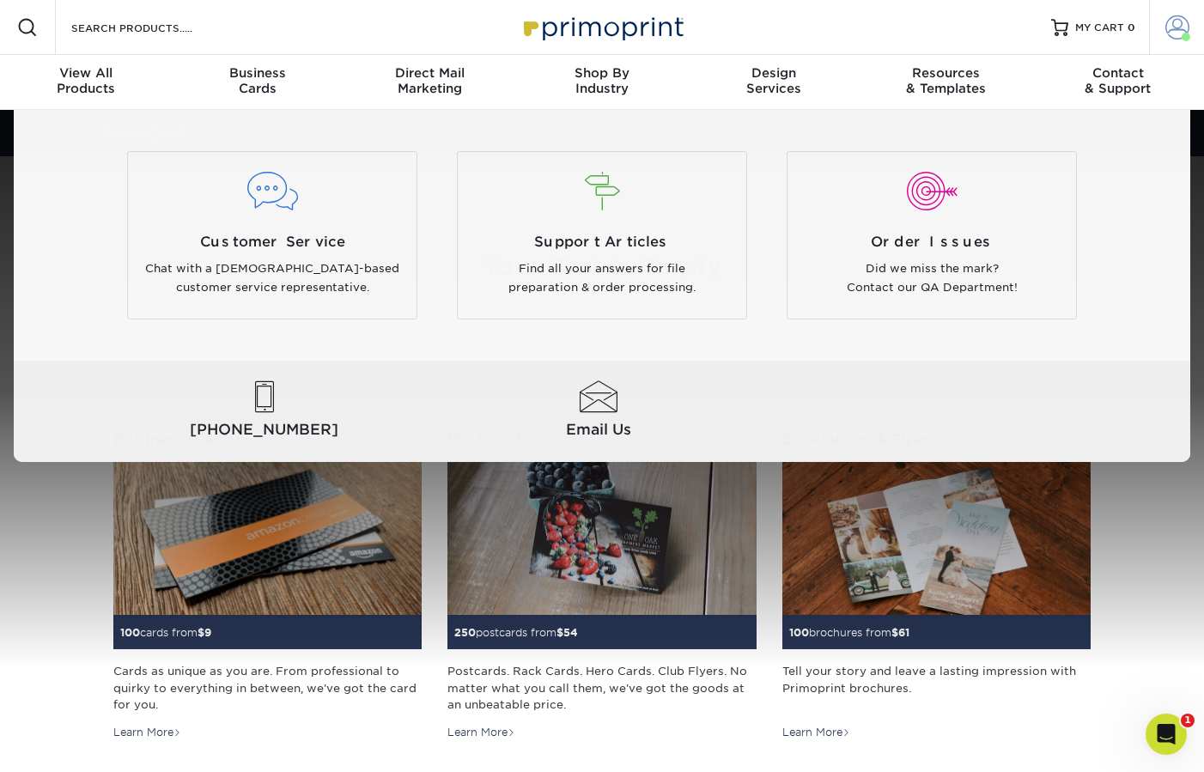
click at [1177, 31] on span at bounding box center [1177, 27] width 24 height 24
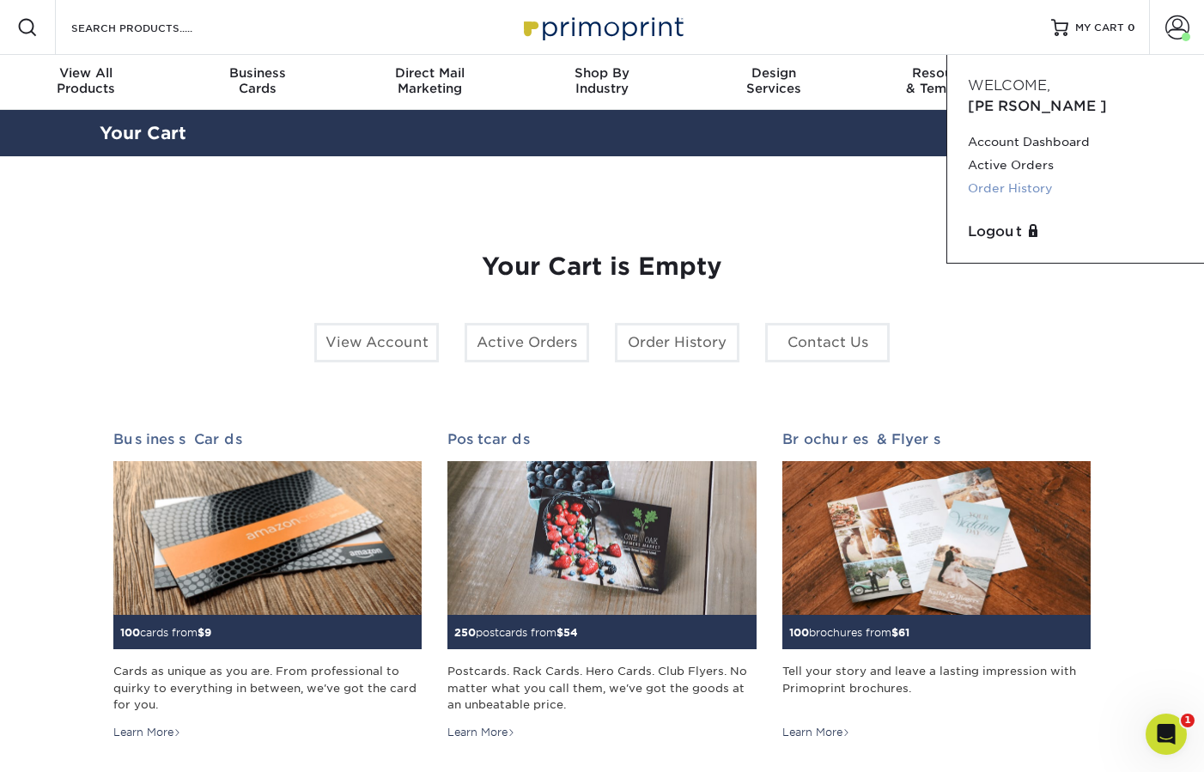
click at [1029, 177] on link "Order History" at bounding box center [1076, 188] width 216 height 23
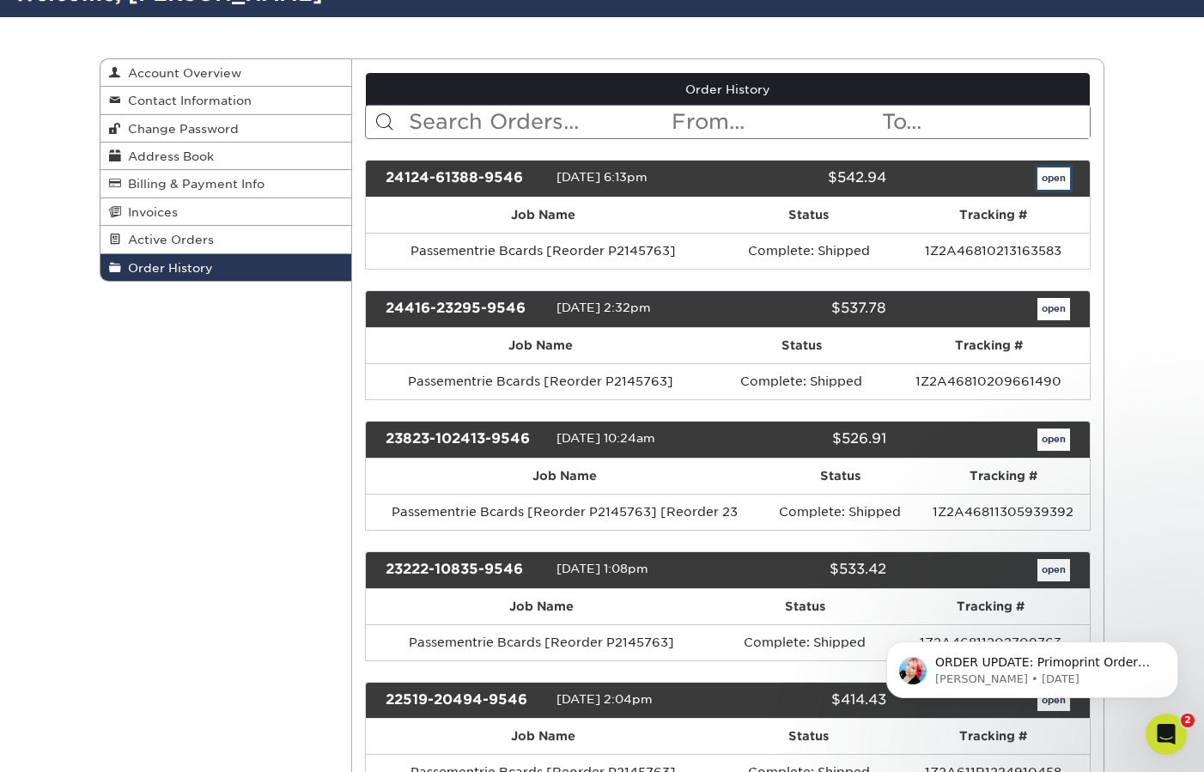
click at [1057, 169] on link "open" at bounding box center [1053, 178] width 33 height 22
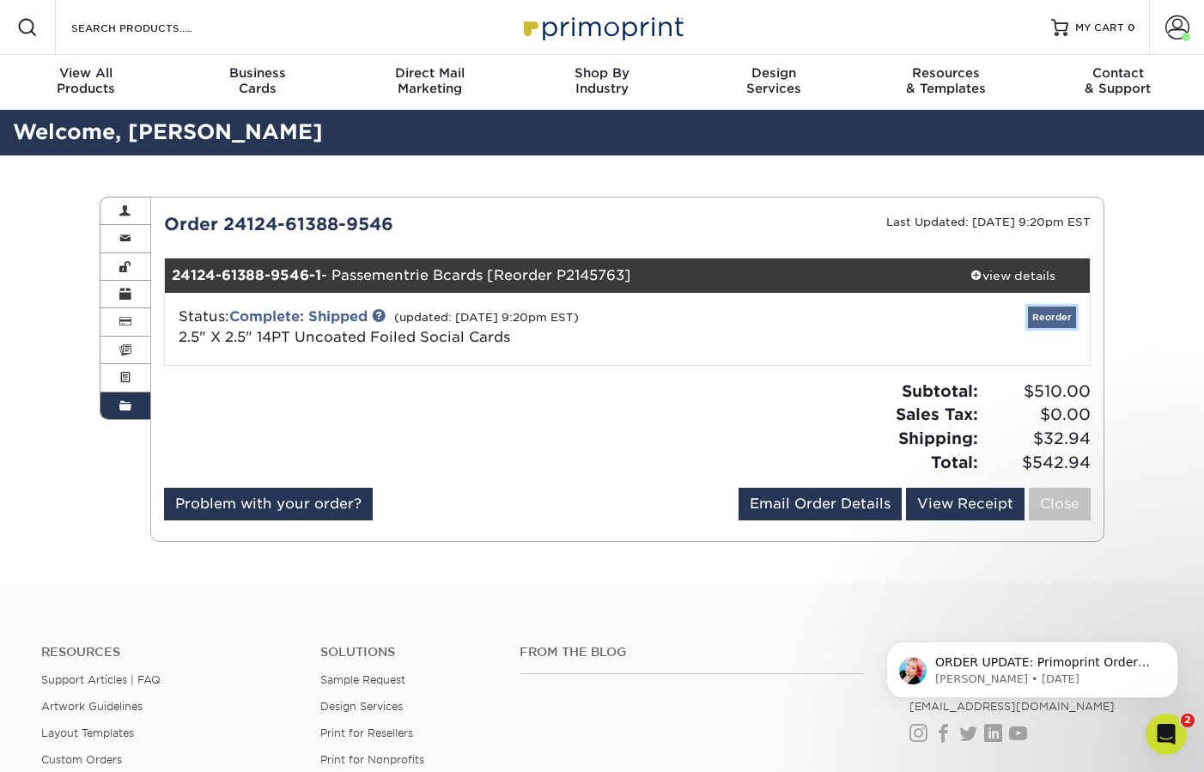
click at [1049, 316] on link "Reorder" at bounding box center [1052, 317] width 48 height 21
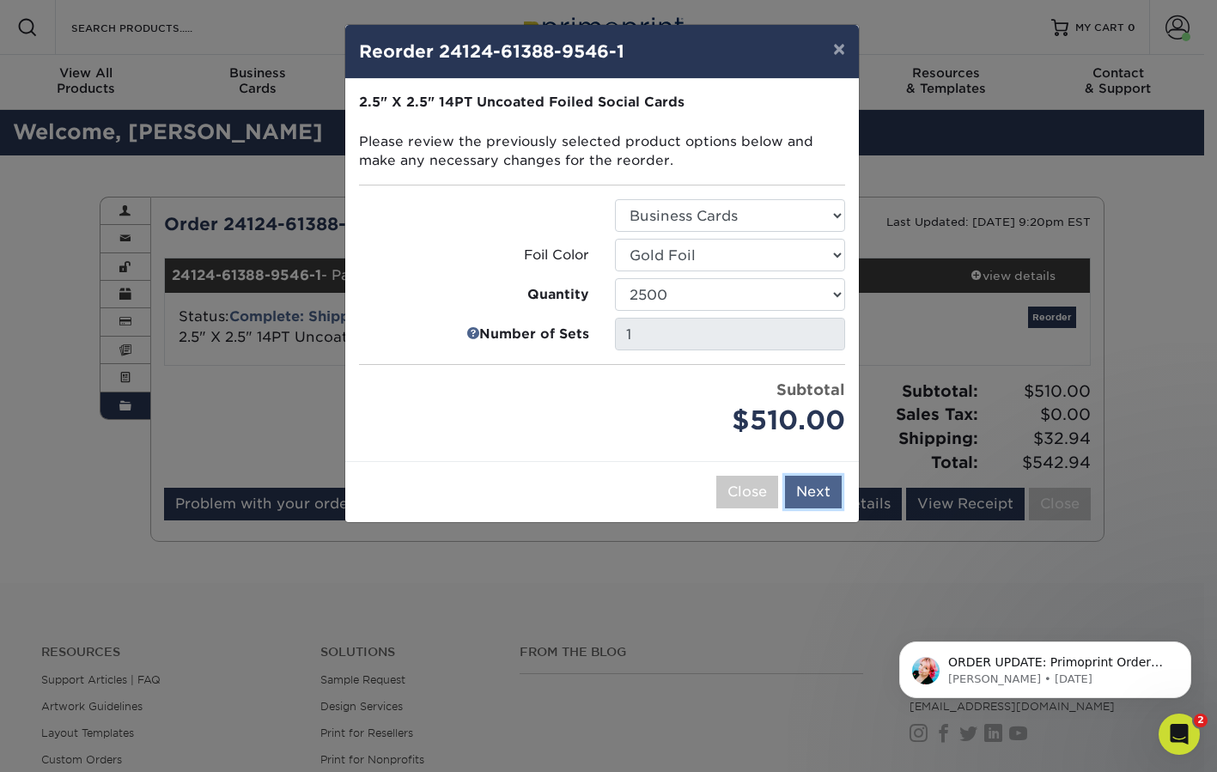
click at [825, 493] on button "Next" at bounding box center [813, 492] width 57 height 33
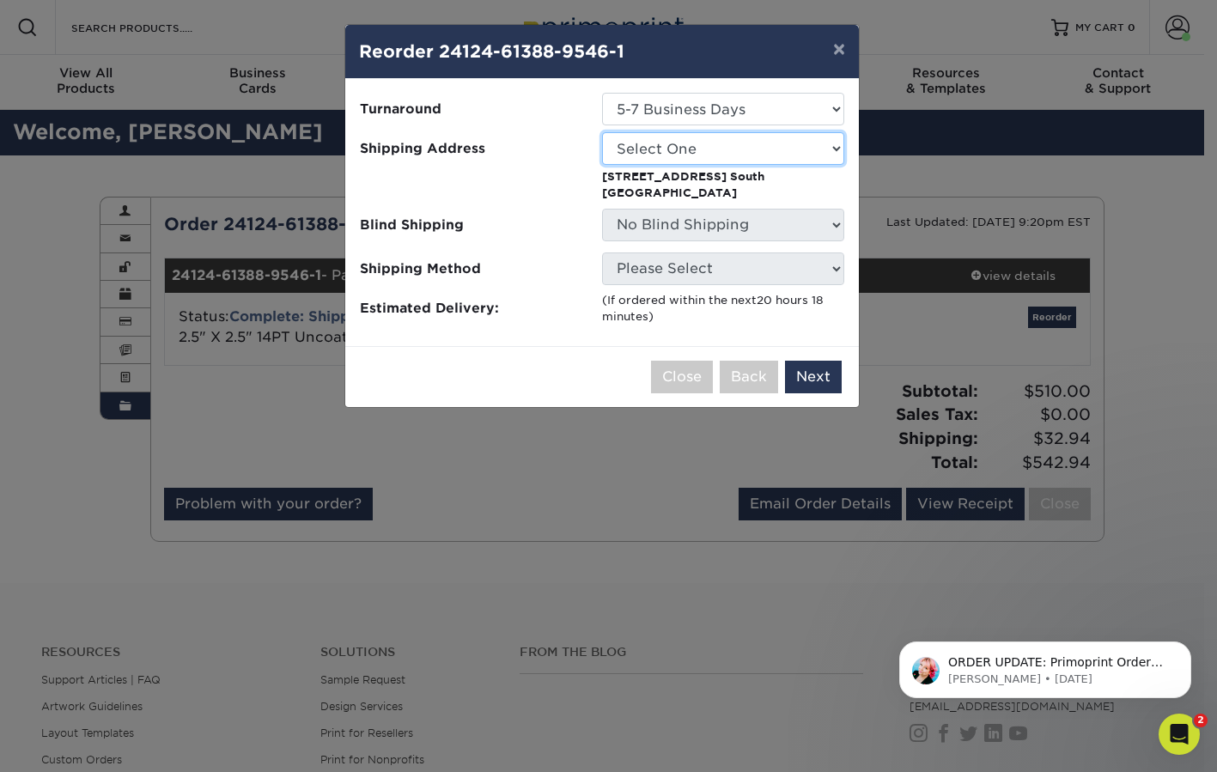
click at [796, 161] on select "Select One Passementrie Passementrie Passementrie - Mastercard" at bounding box center [723, 148] width 242 height 33
select select "10214"
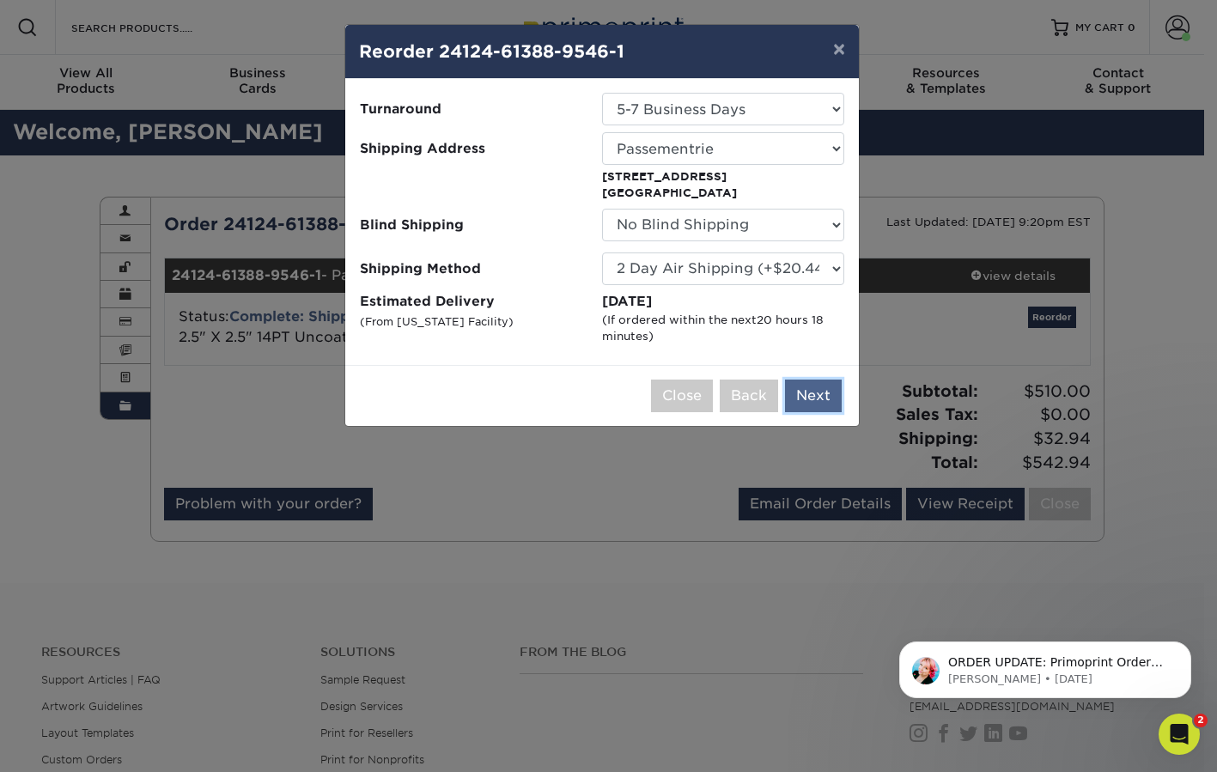
click at [817, 390] on button "Next" at bounding box center [813, 396] width 57 height 33
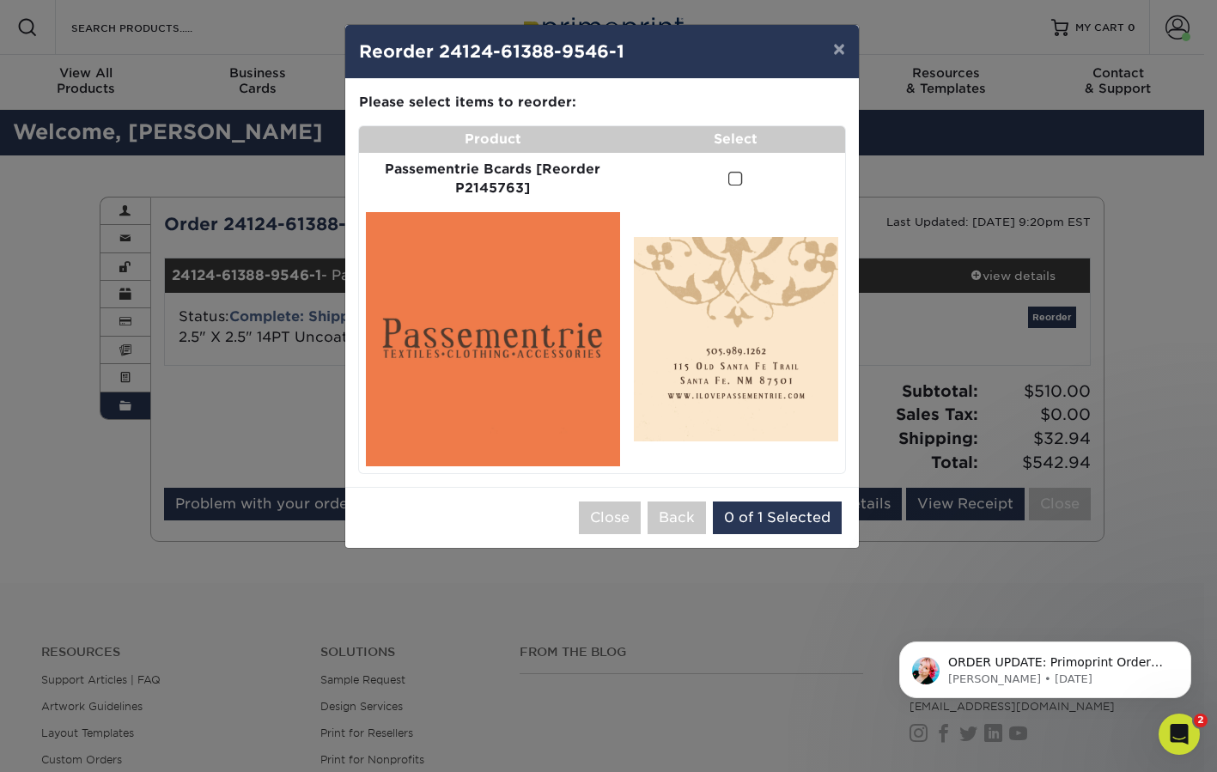
click at [738, 185] on span at bounding box center [735, 179] width 15 height 16
click at [0, 0] on input "checkbox" at bounding box center [0, 0] width 0 height 0
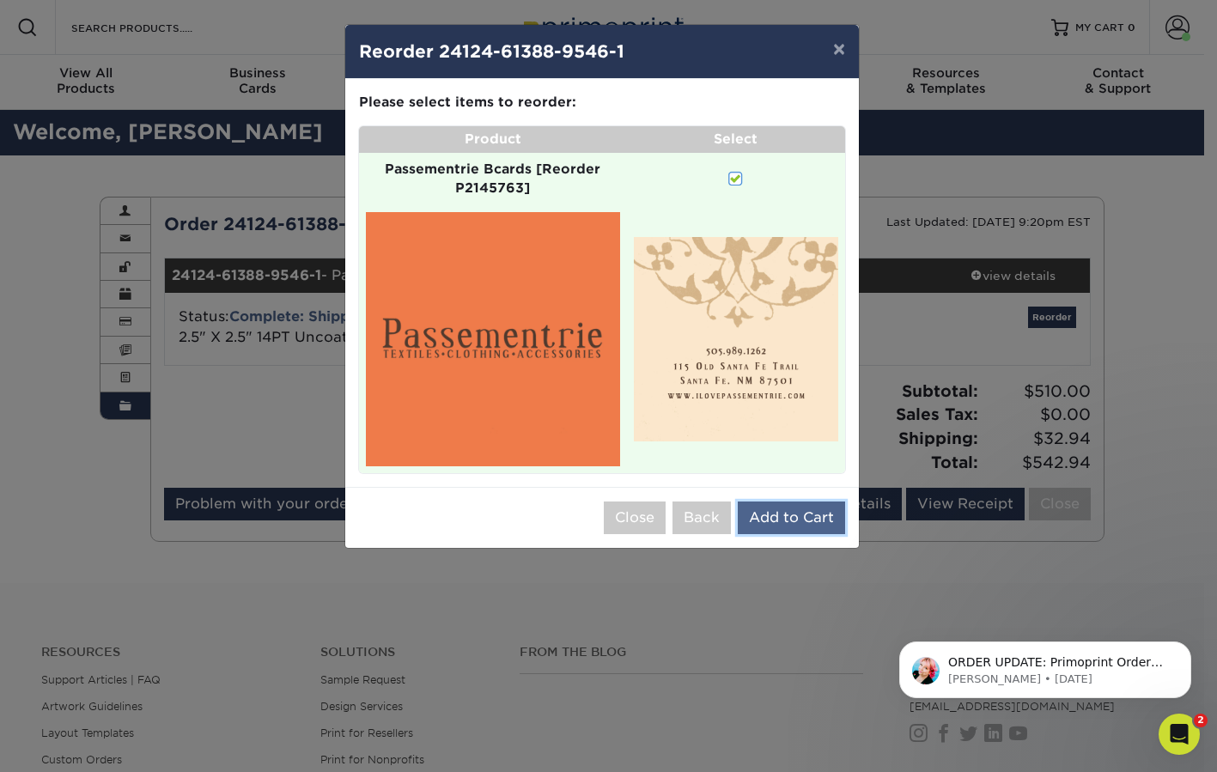
click at [814, 519] on button "Add to Cart" at bounding box center [791, 517] width 107 height 33
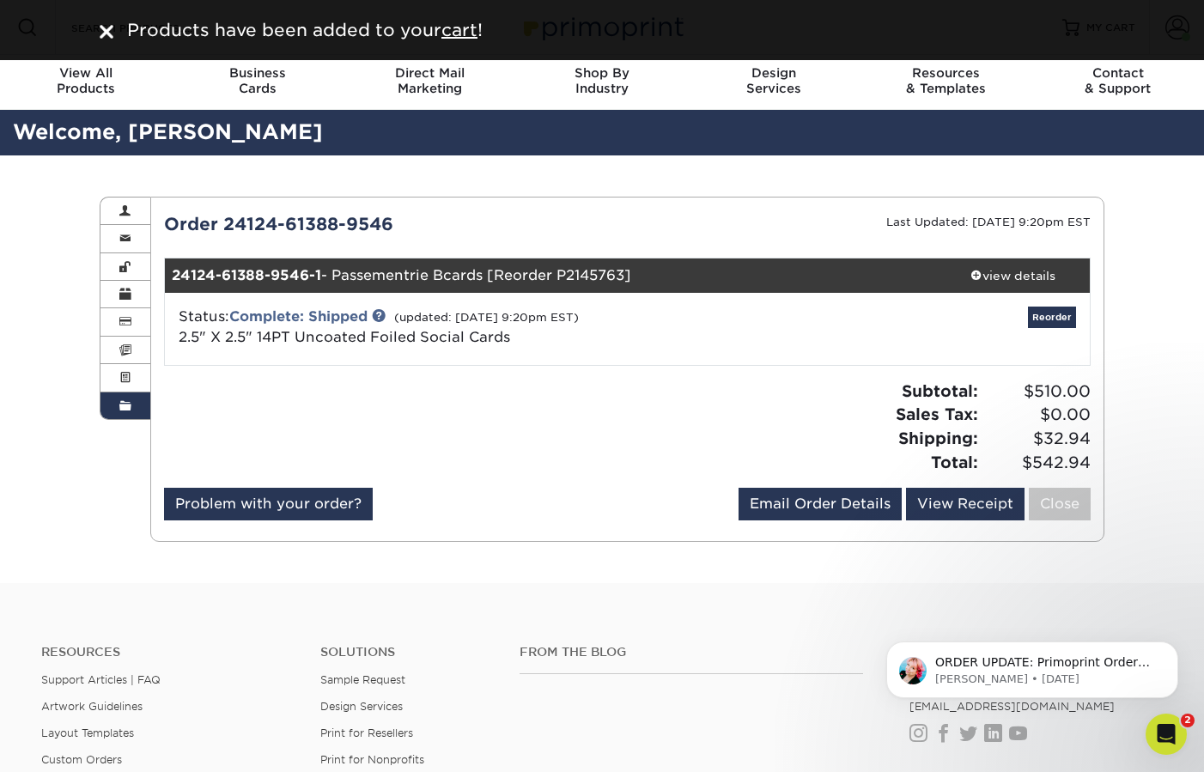
click at [109, 33] on img at bounding box center [107, 32] width 14 height 14
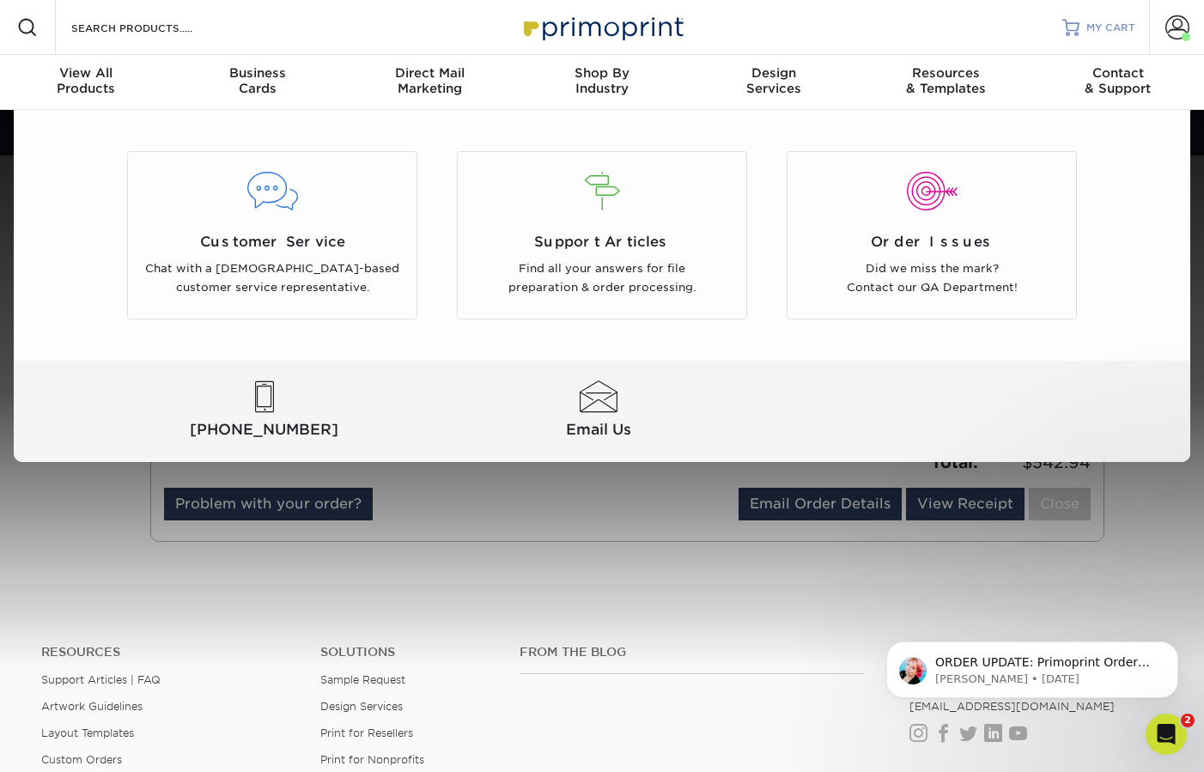
click at [1108, 34] on link "MY CART" at bounding box center [1098, 27] width 73 height 55
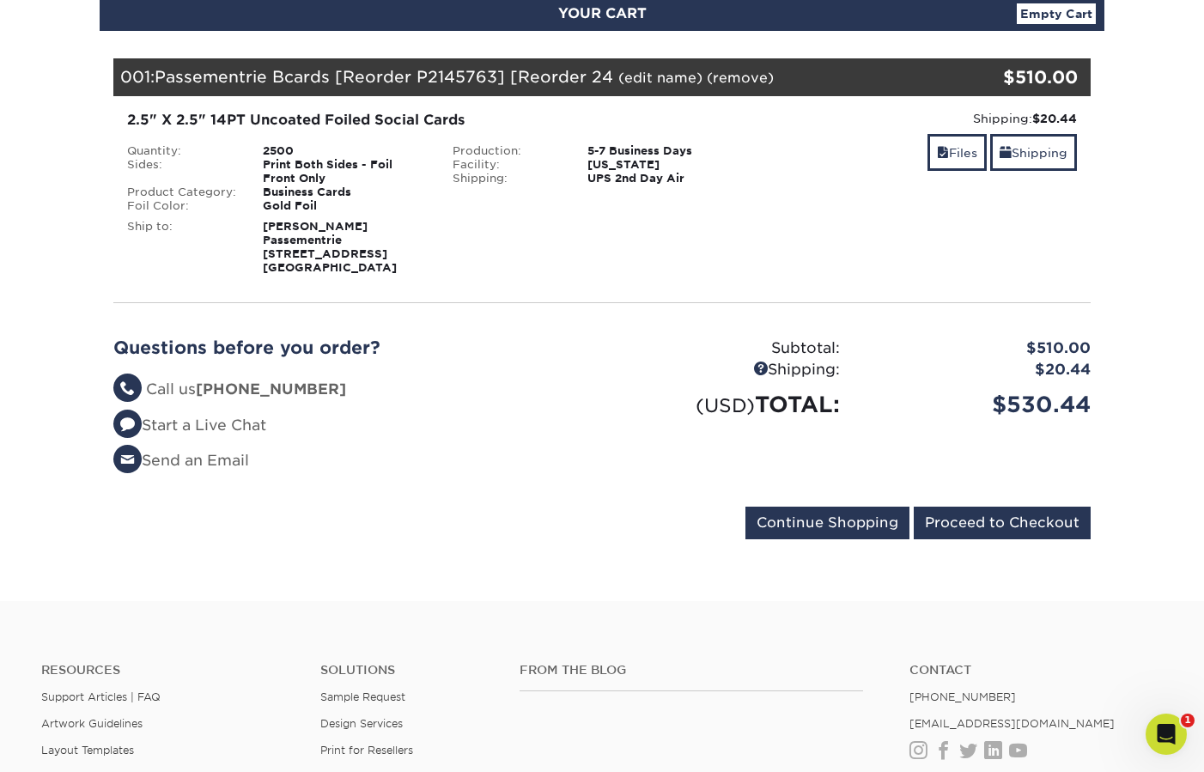
scroll to position [216, 0]
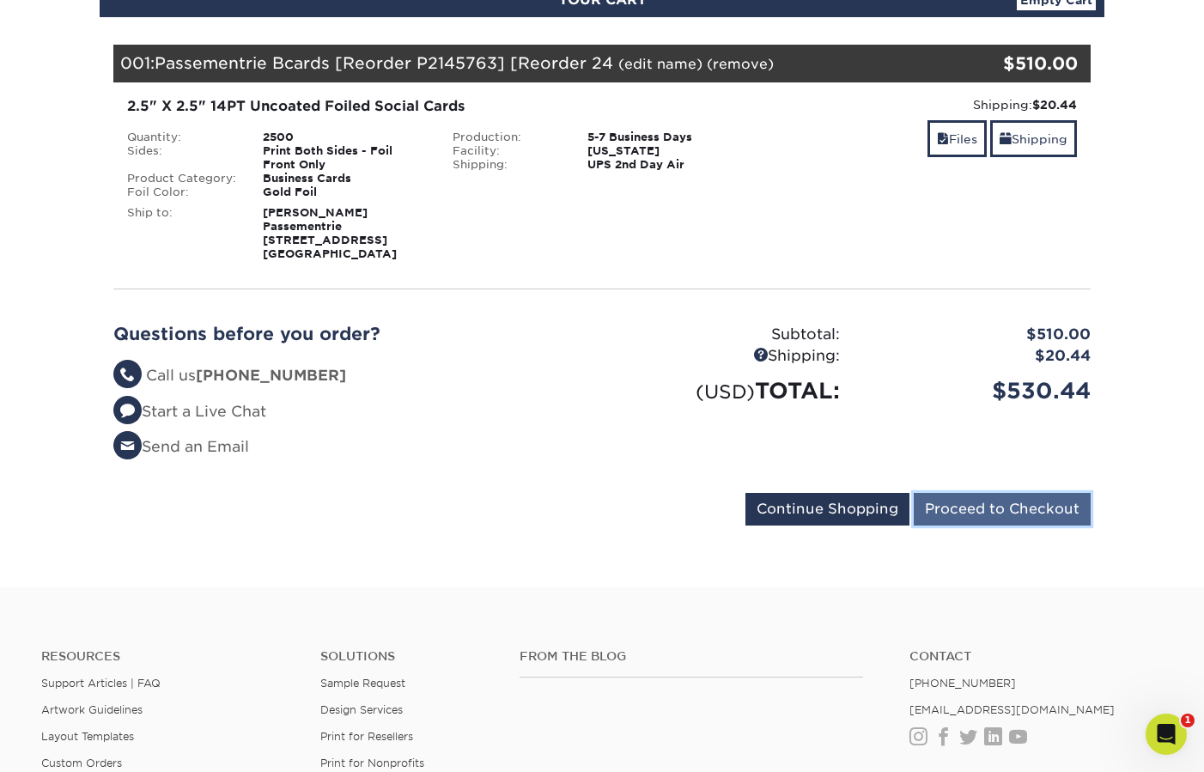
click at [985, 503] on input "Proceed to Checkout" at bounding box center [1002, 509] width 177 height 33
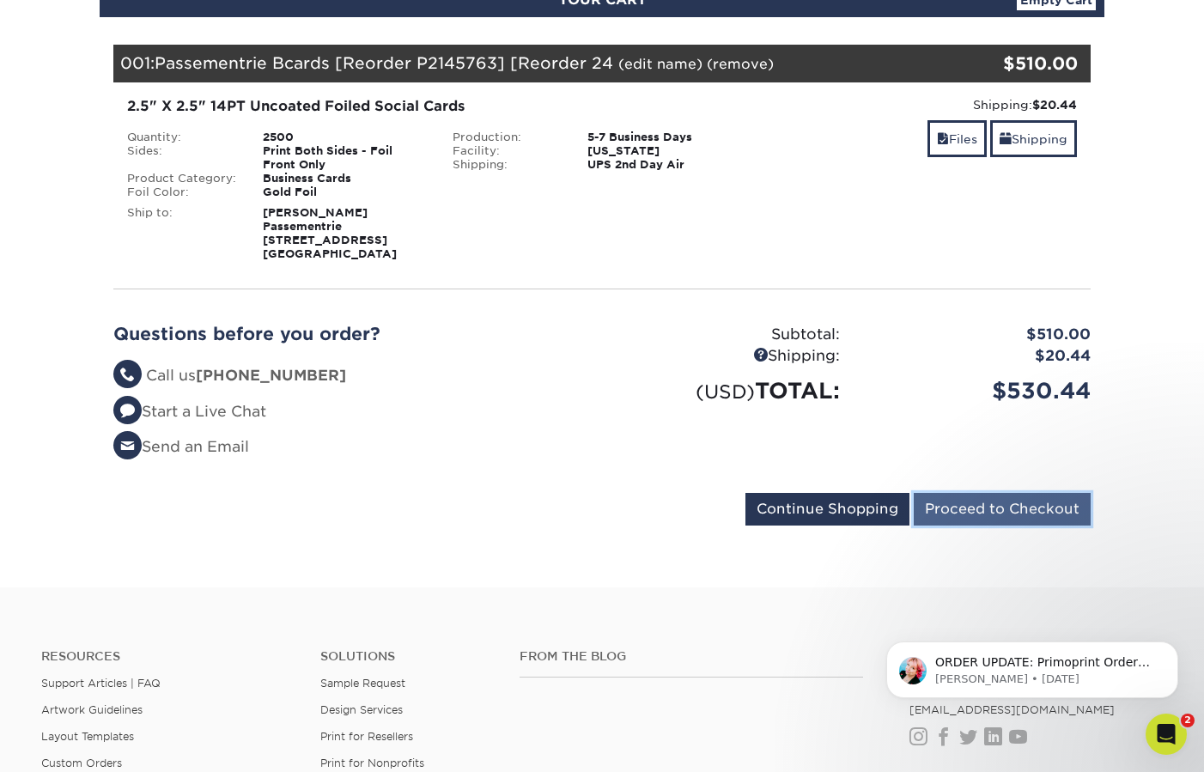
scroll to position [0, 0]
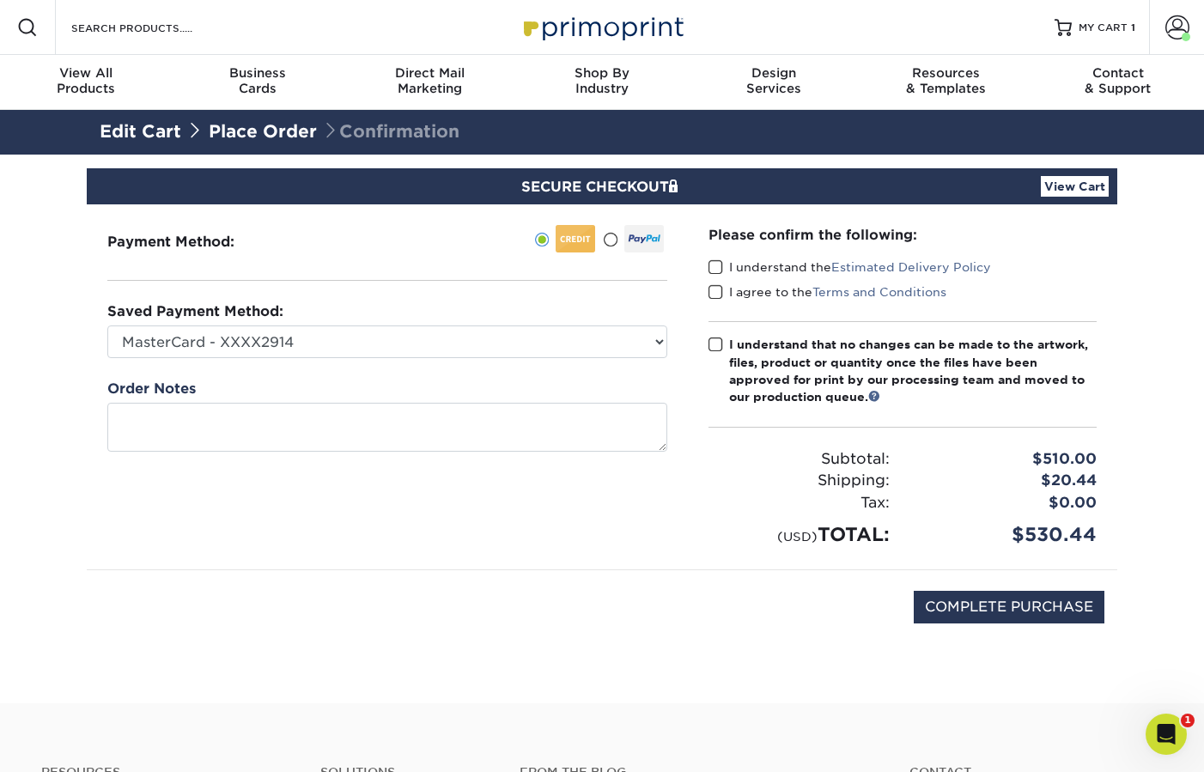
click at [714, 270] on span at bounding box center [715, 267] width 15 height 16
click at [0, 0] on input "I understand the Estimated Delivery Policy" at bounding box center [0, 0] width 0 height 0
click at [714, 295] on span at bounding box center [715, 292] width 15 height 16
click at [0, 0] on input "I agree to the Terms and Conditions" at bounding box center [0, 0] width 0 height 0
click at [714, 343] on span at bounding box center [715, 345] width 15 height 16
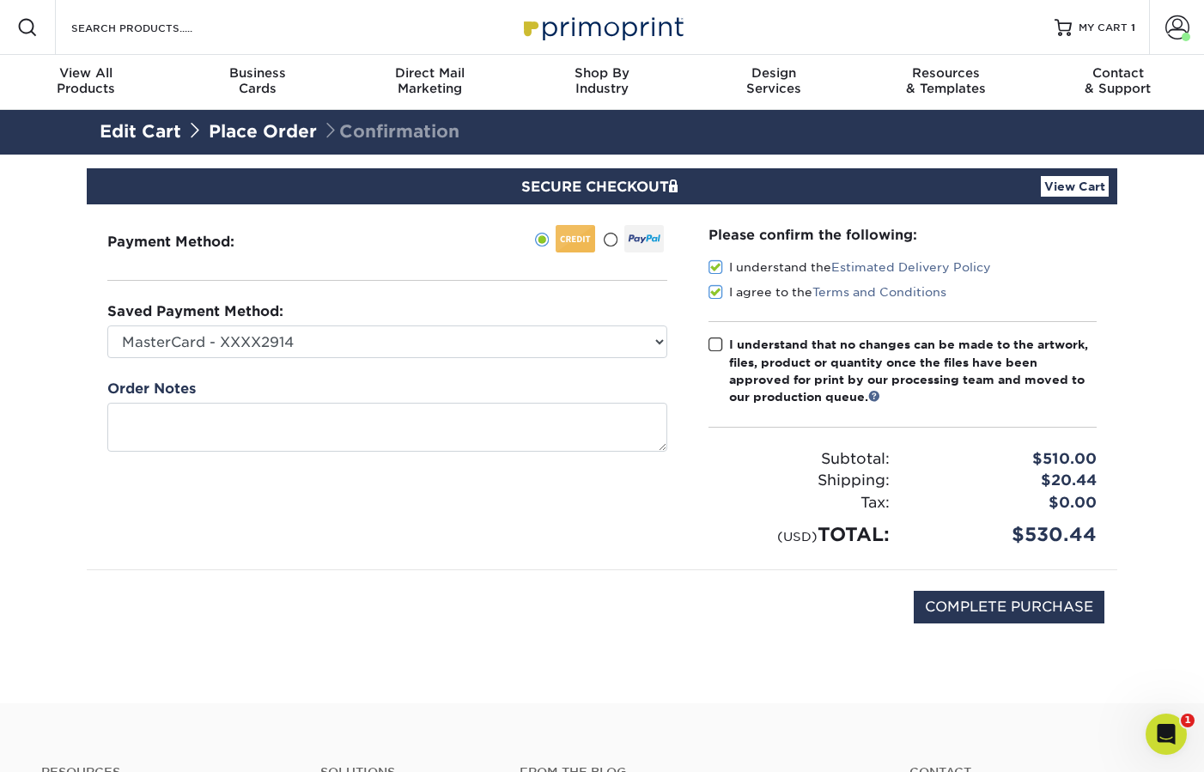
click at [0, 0] on input "I understand that no changes can be made to the artwork, files, product or quan…" at bounding box center [0, 0] width 0 height 0
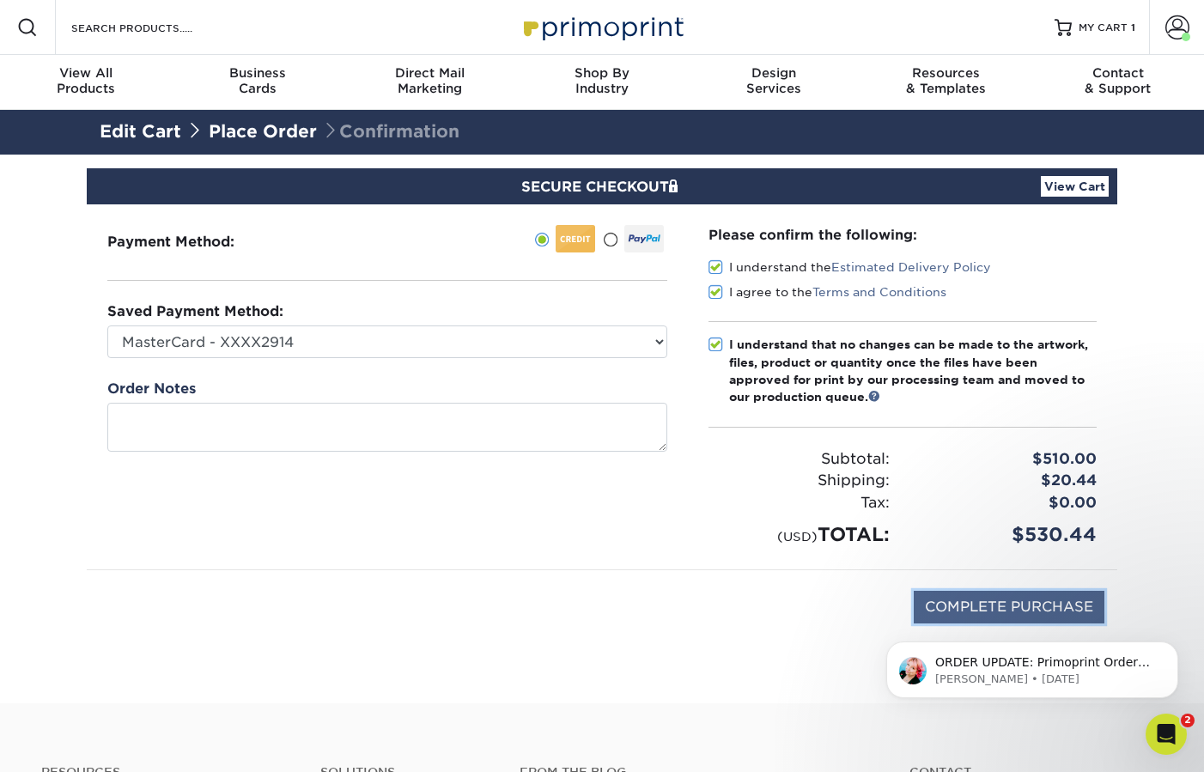
click at [1044, 604] on input "COMPLETE PURCHASE" at bounding box center [1009, 607] width 191 height 33
type input "PROCESSING, PLEASE WAIT..."
